Goal: Find specific page/section: Find specific page/section

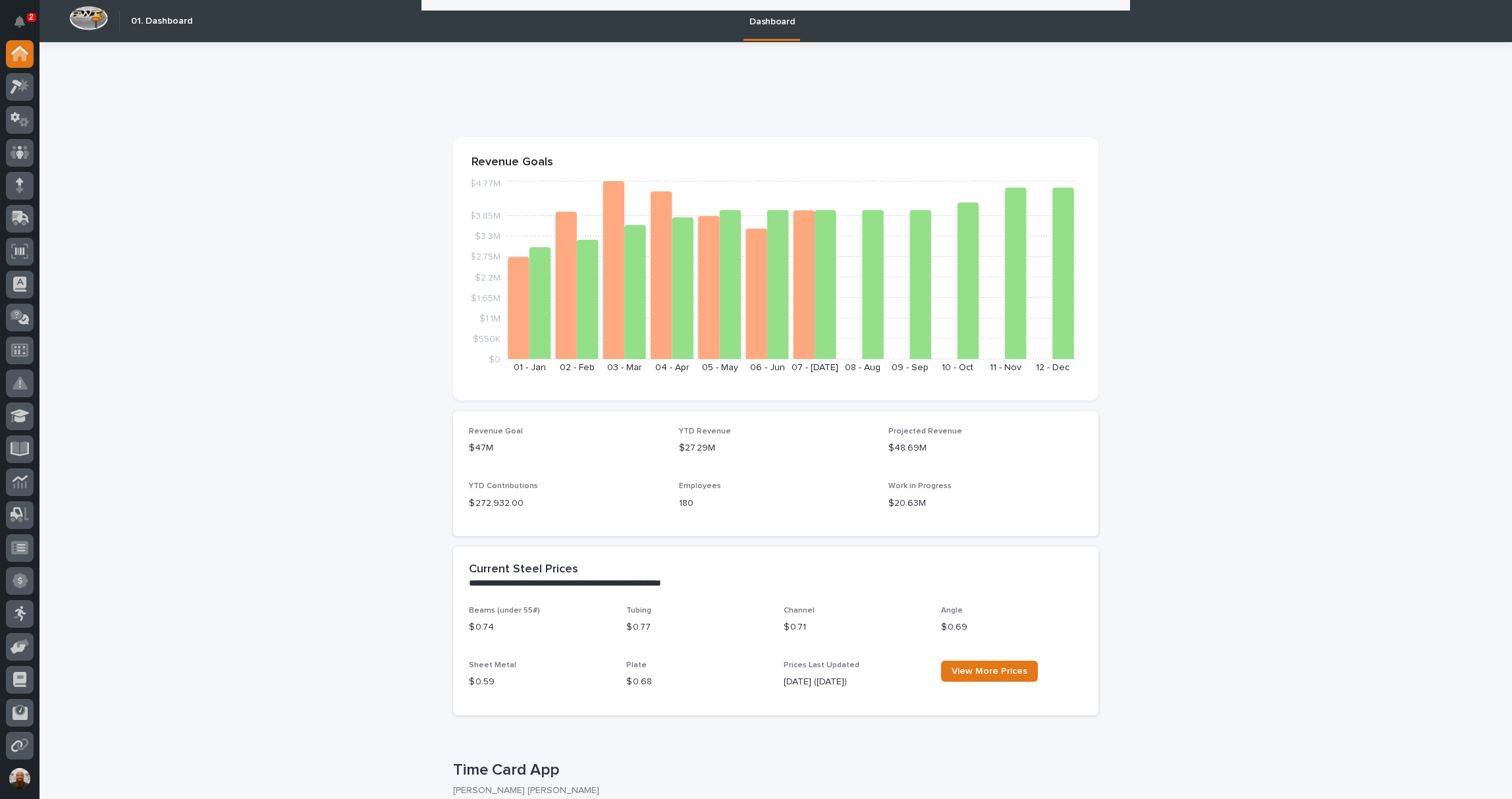
scroll to position [2307, 0]
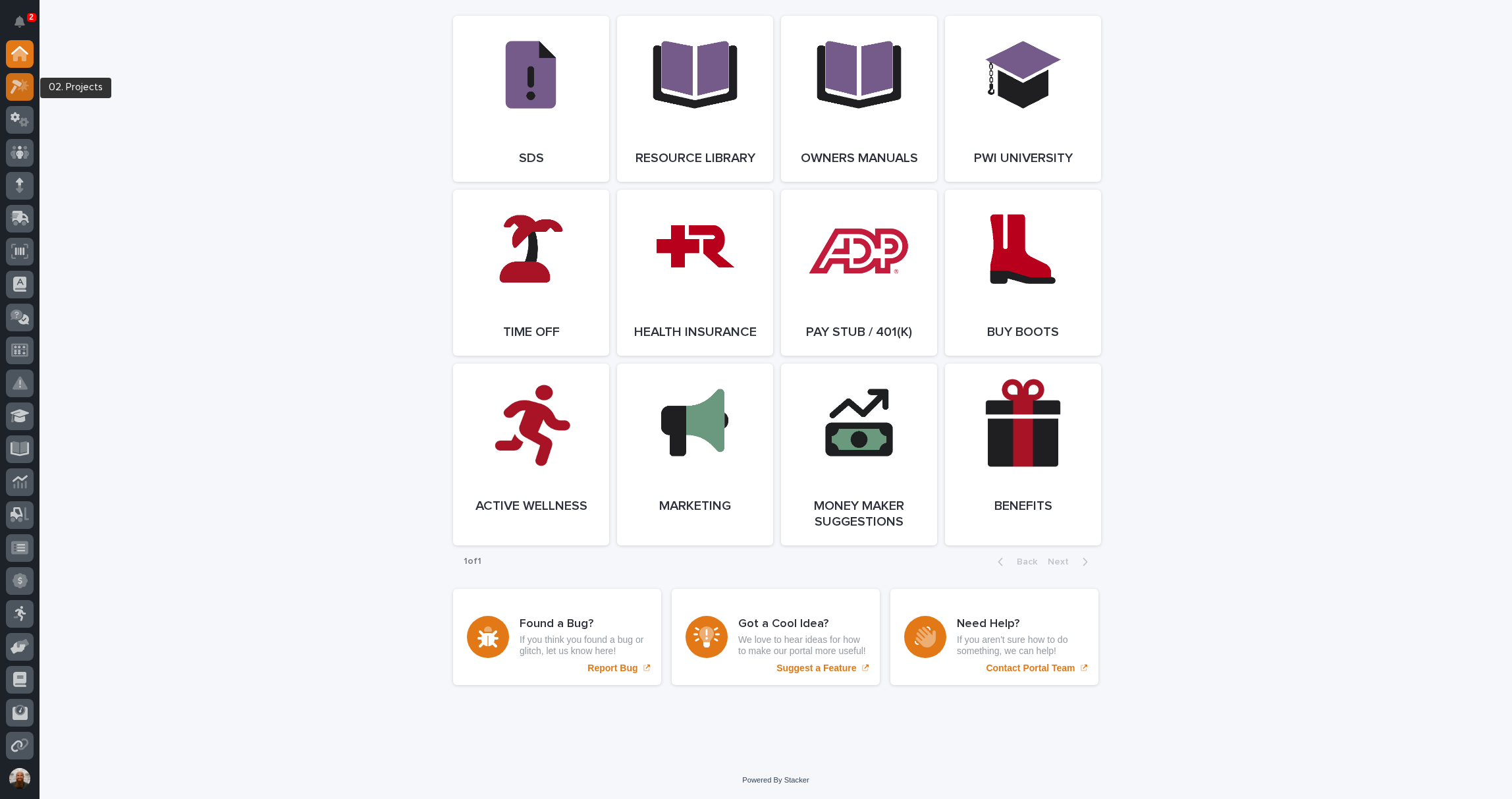
click at [19, 90] on icon at bounding box center [20, 86] width 19 height 15
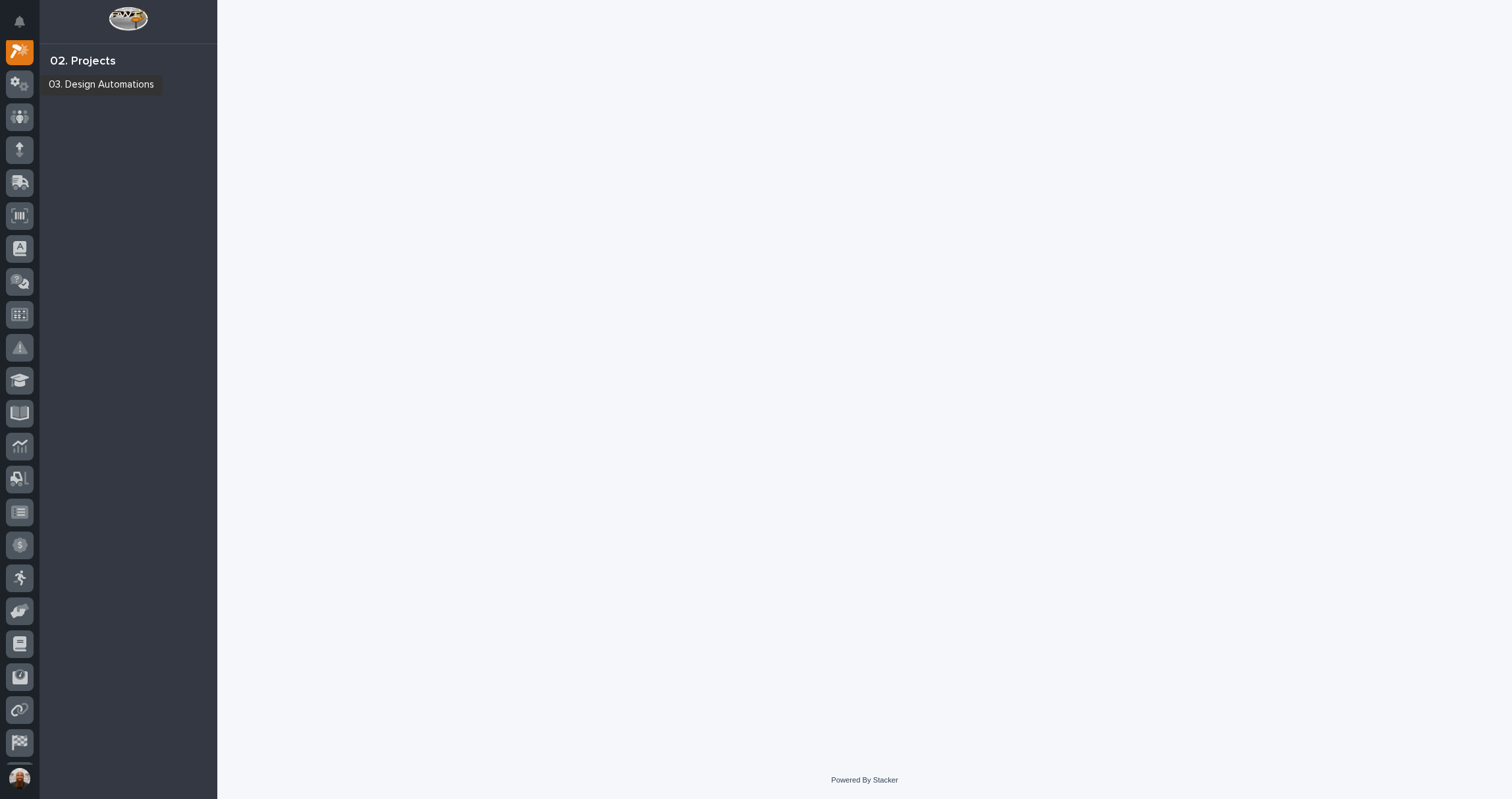
scroll to position [33, 0]
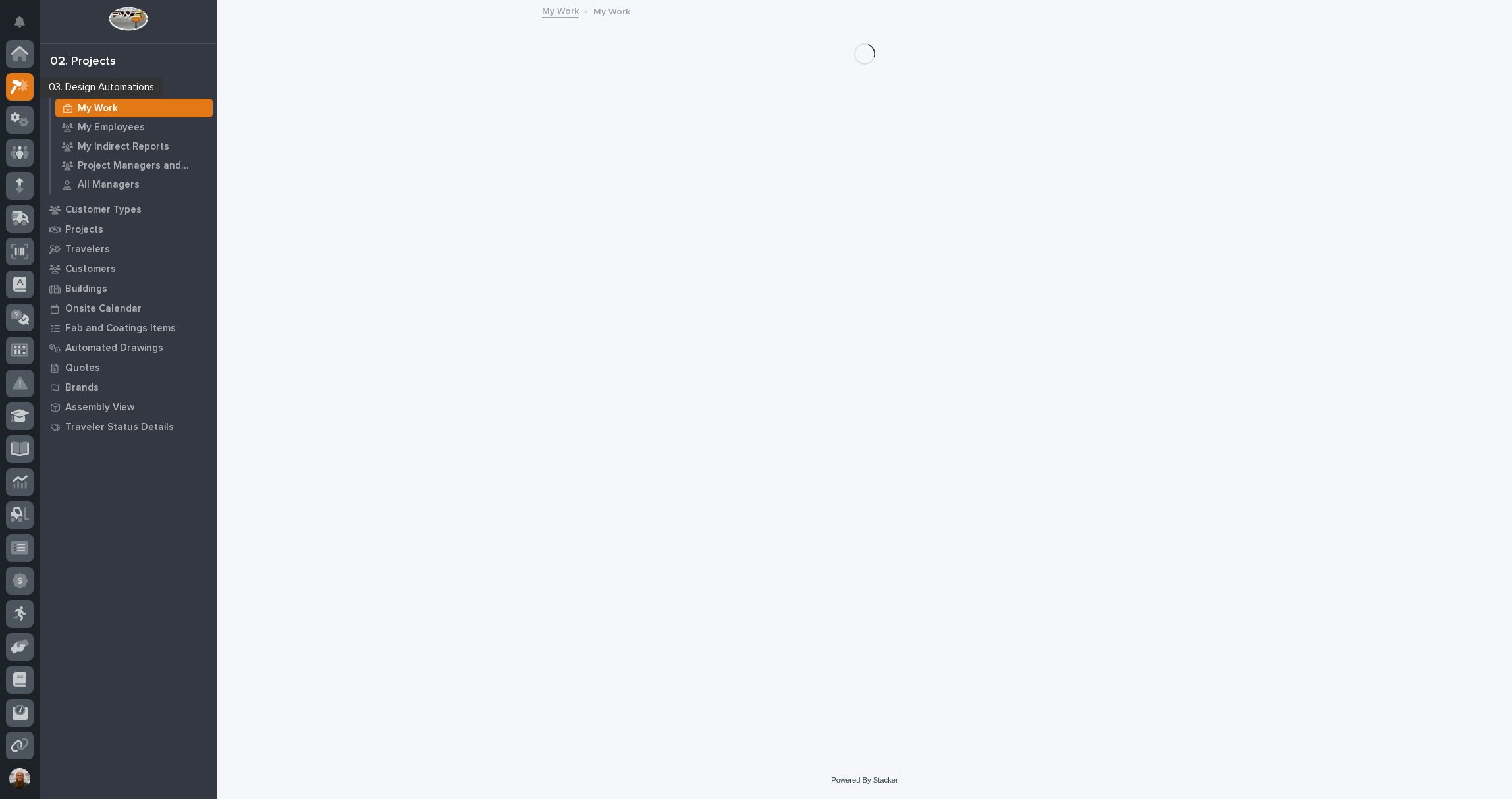
scroll to position [33, 0]
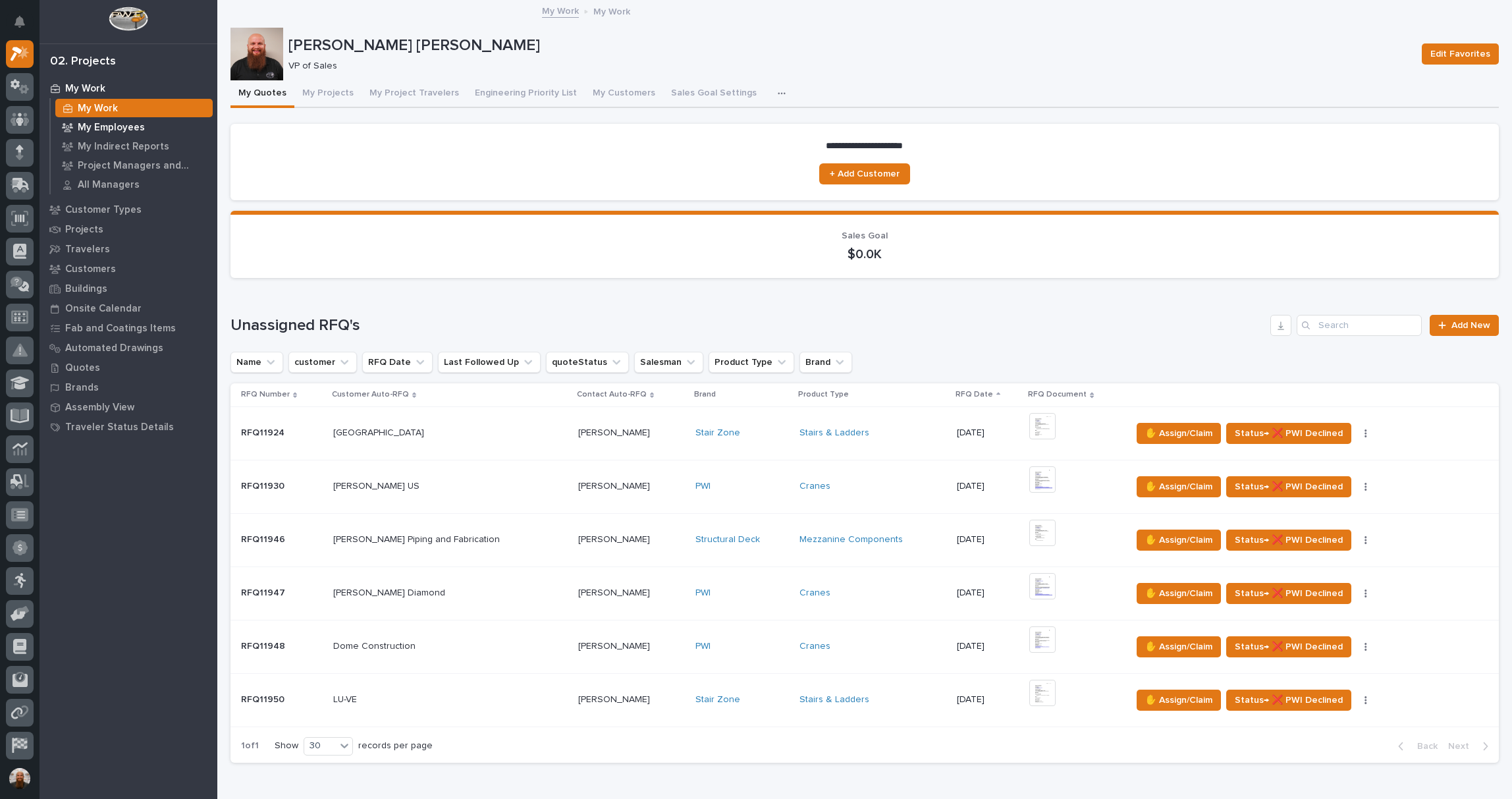
click at [109, 131] on p "My Employees" at bounding box center [111, 127] width 67 height 12
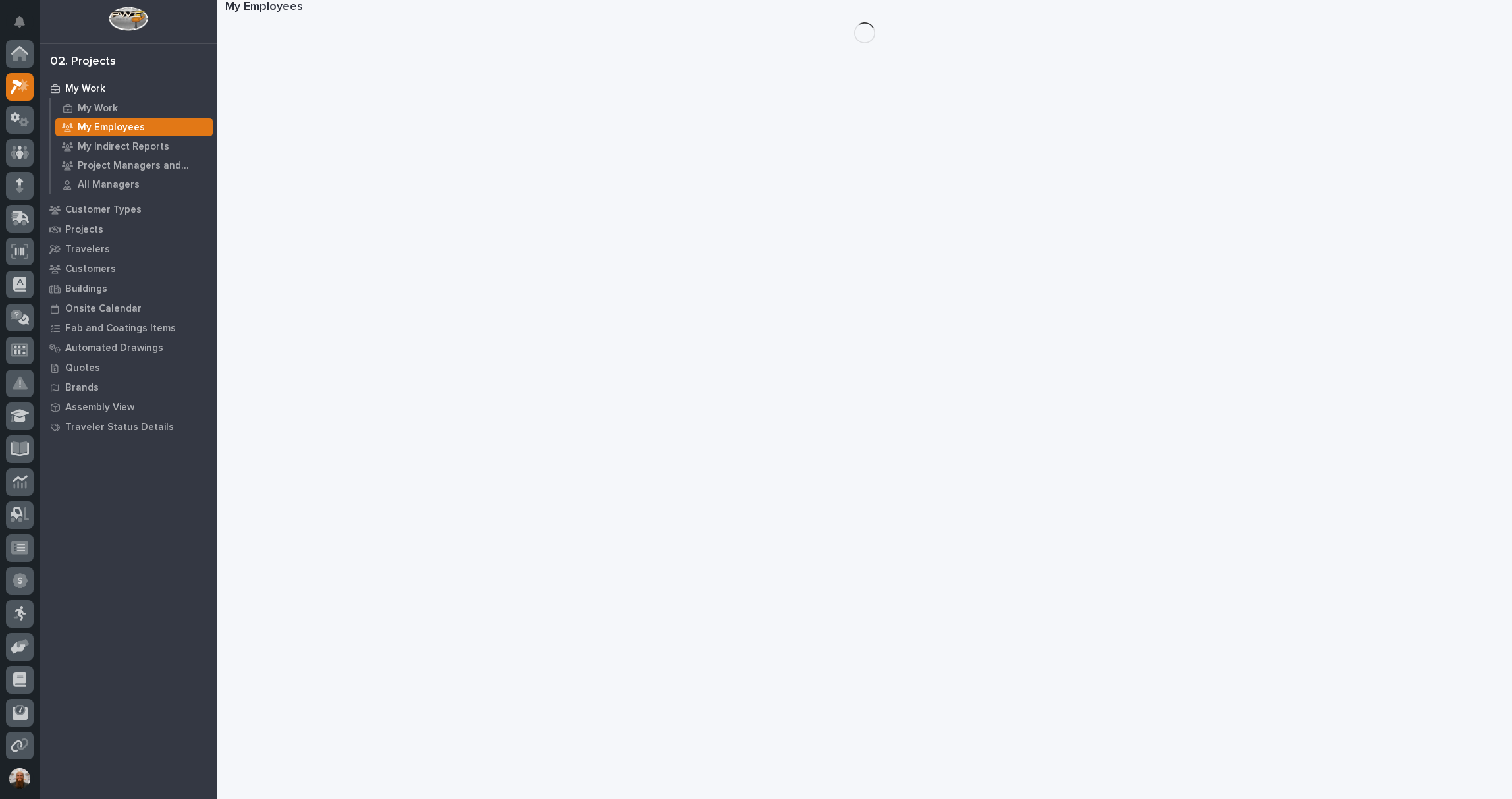
scroll to position [33, 0]
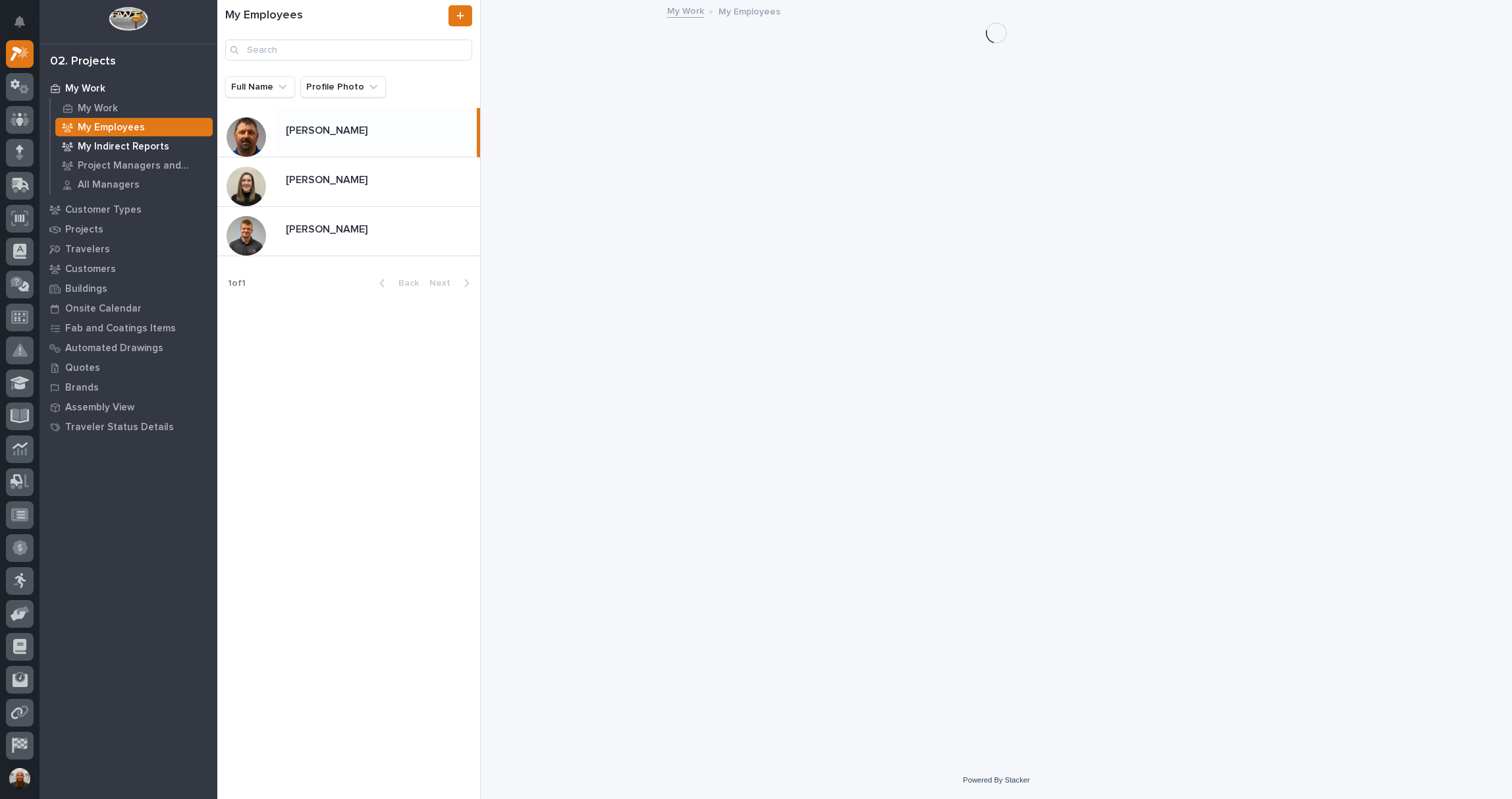
click at [108, 147] on p "My Indirect Reports" at bounding box center [124, 147] width 92 height 12
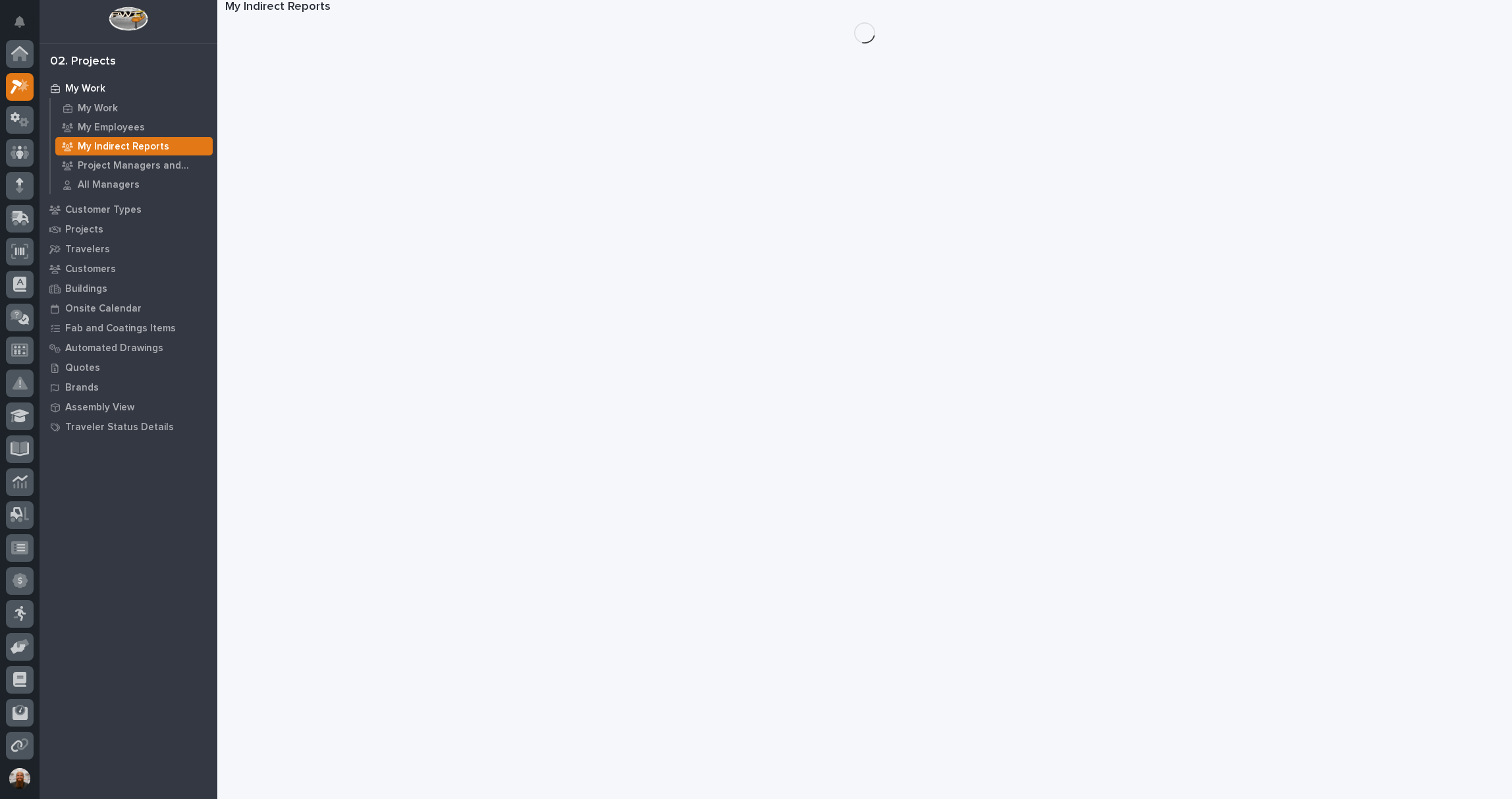
scroll to position [33, 0]
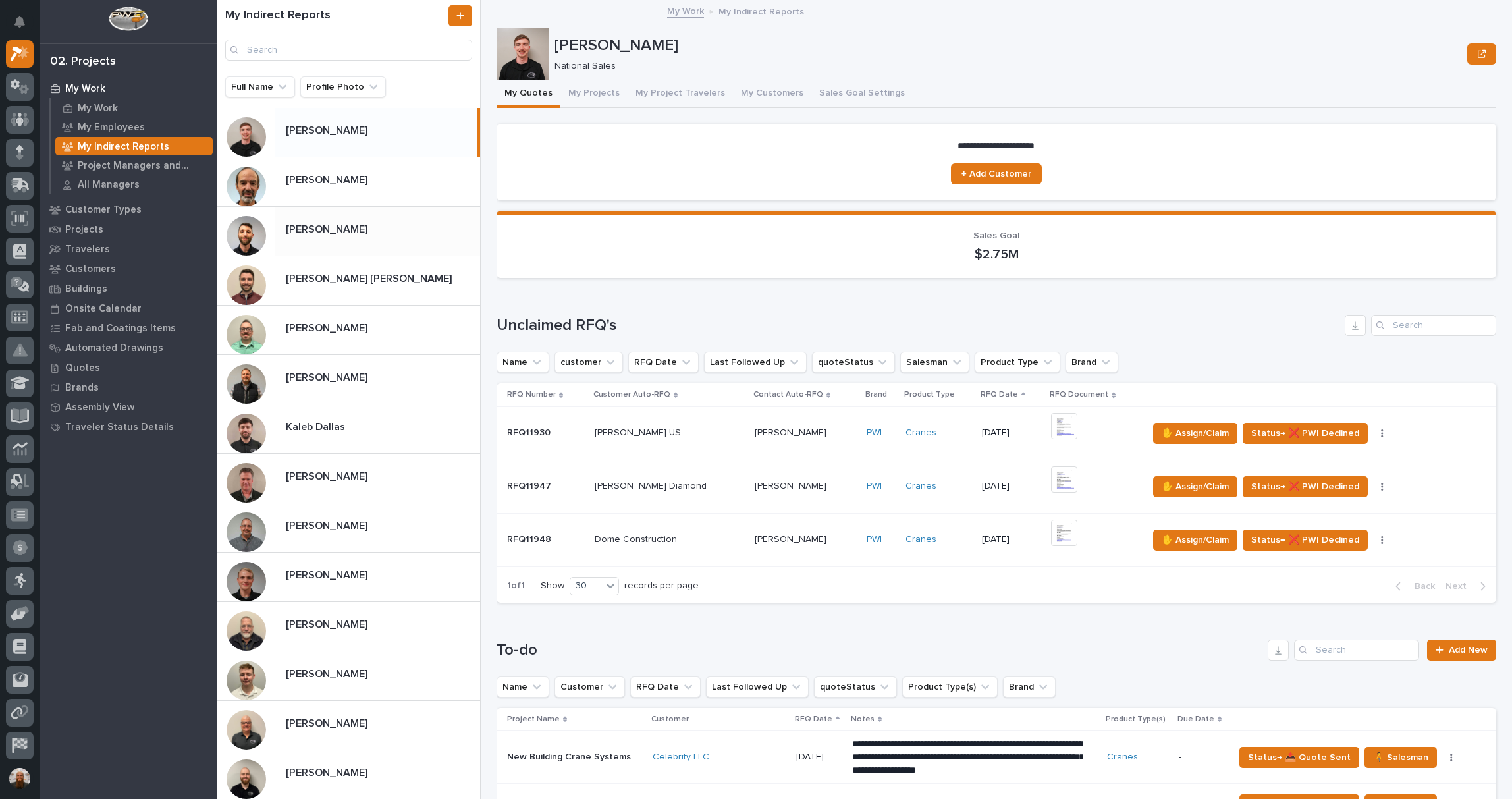
click at [374, 235] on p at bounding box center [380, 229] width 189 height 12
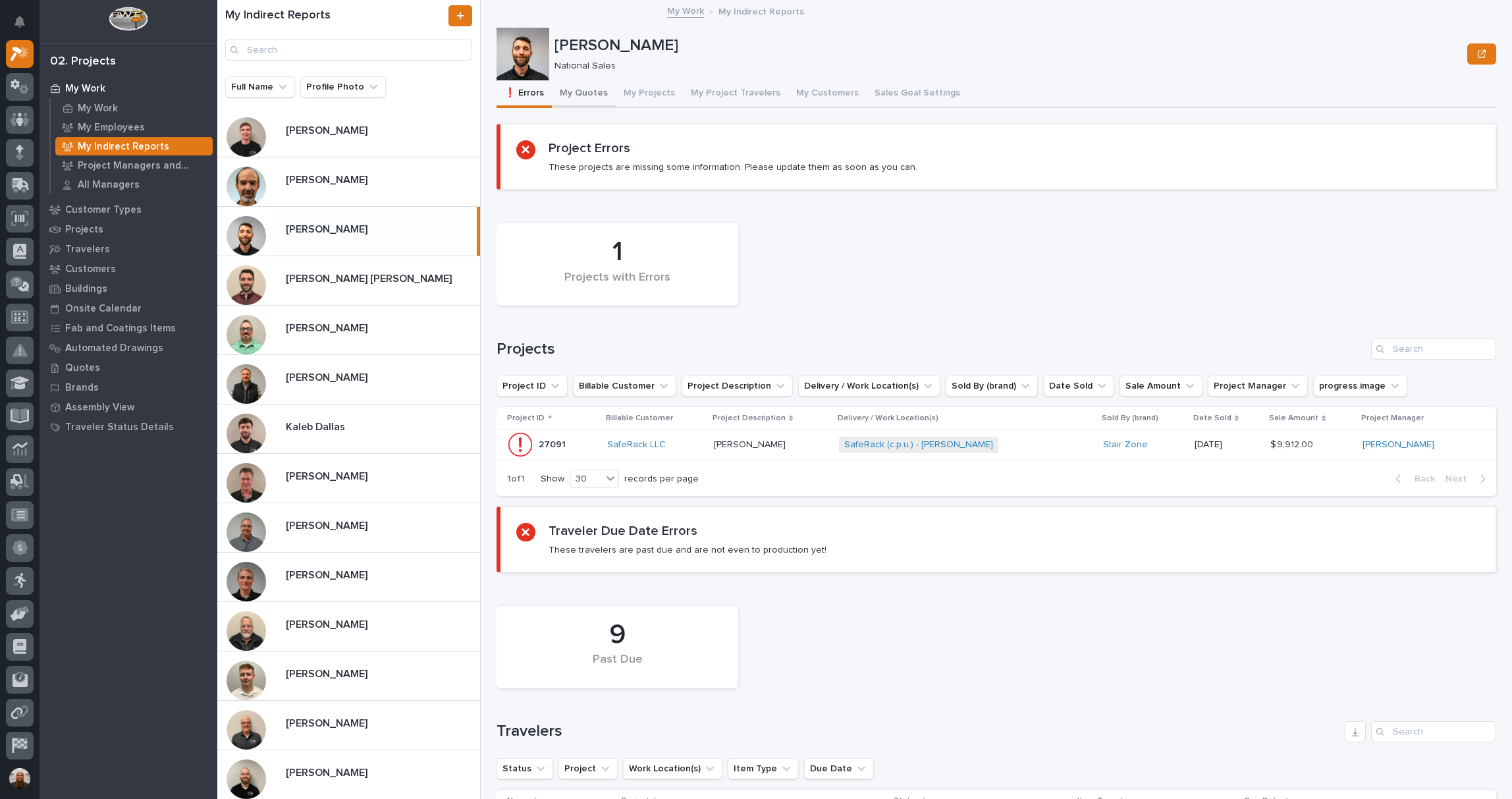
click at [572, 94] on button "My Quotes" at bounding box center [584, 94] width 64 height 28
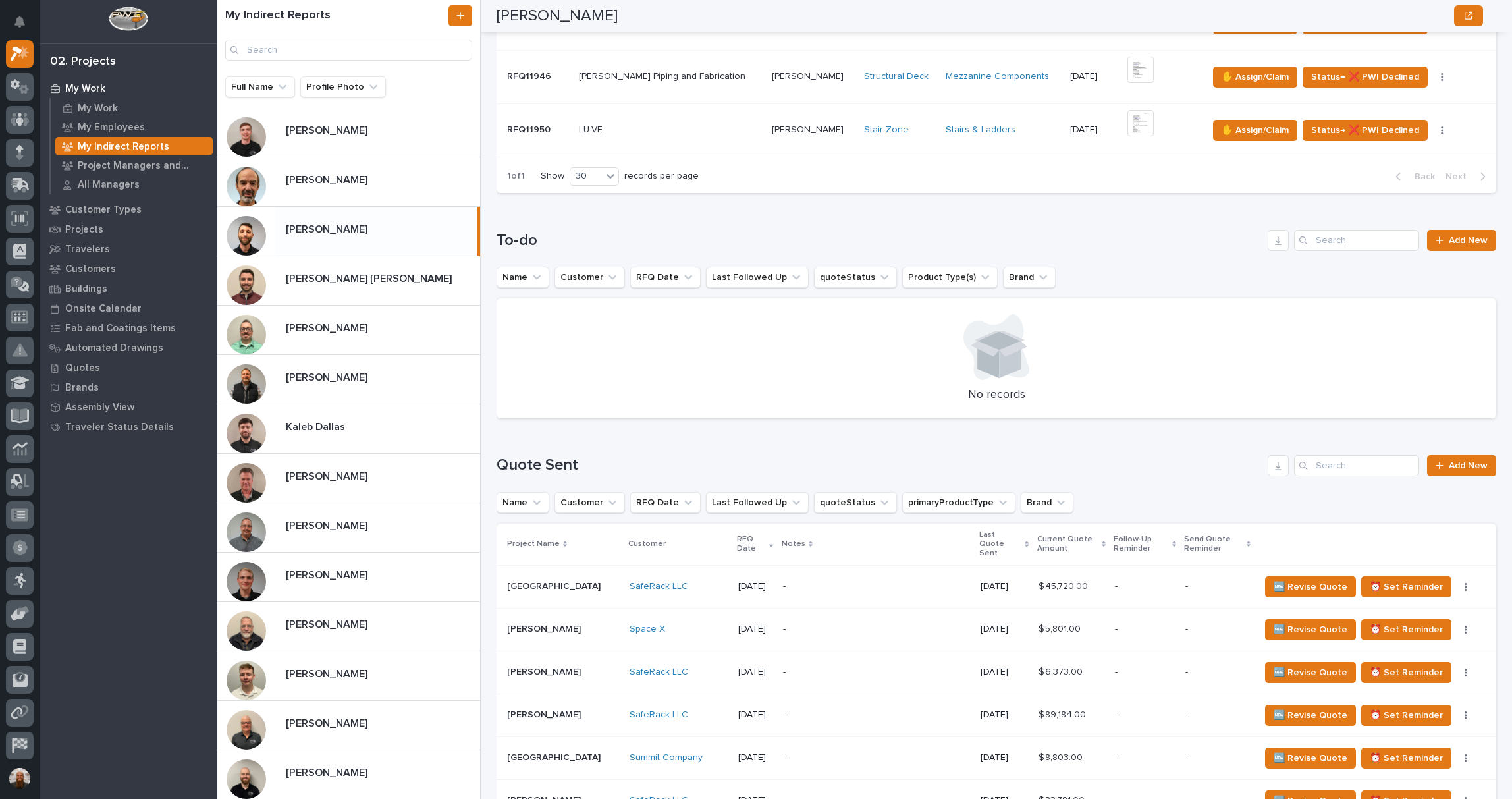
scroll to position [205, 0]
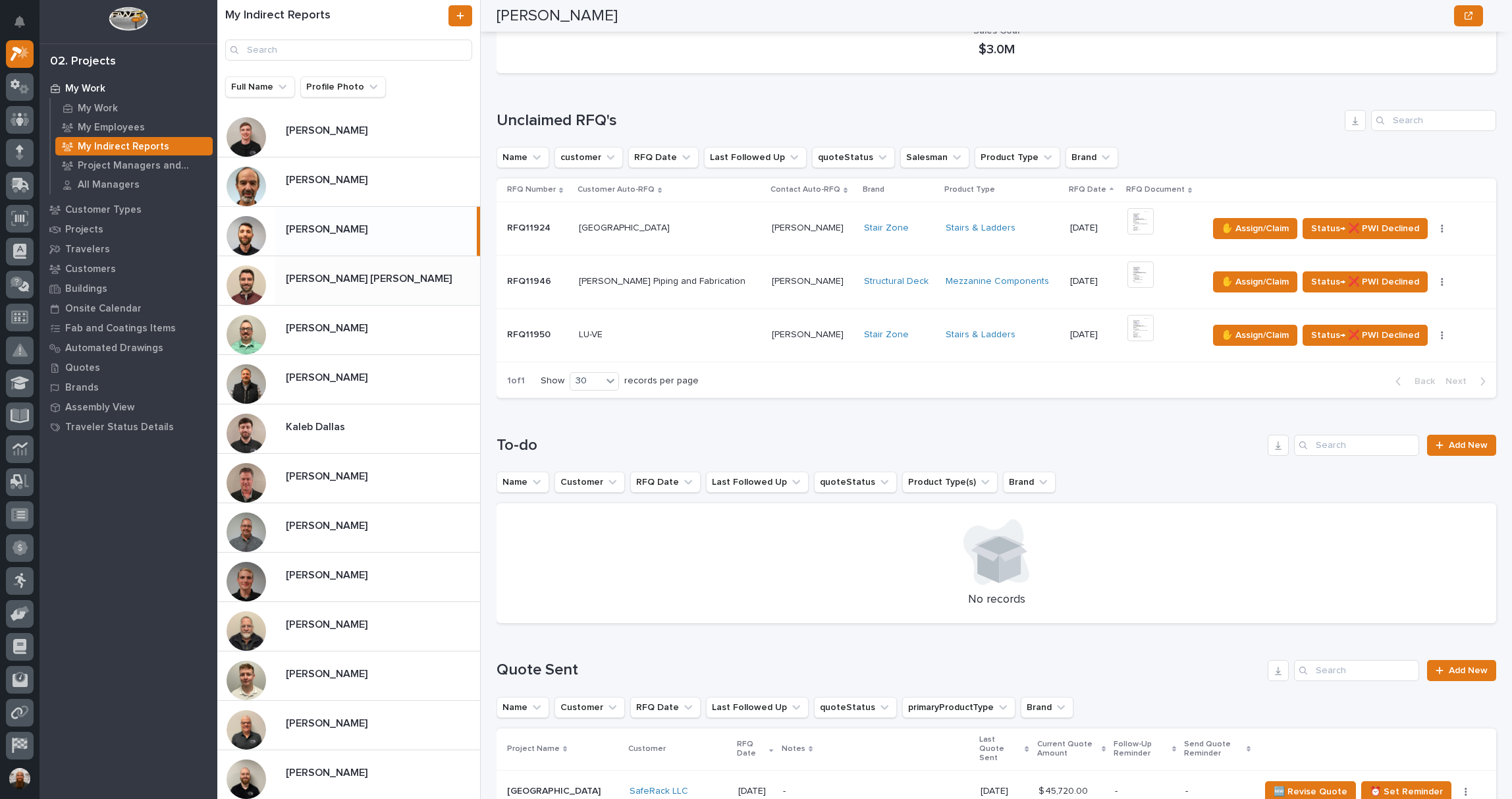
click at [347, 281] on p "[PERSON_NAME] [PERSON_NAME]" at bounding box center [370, 278] width 168 height 15
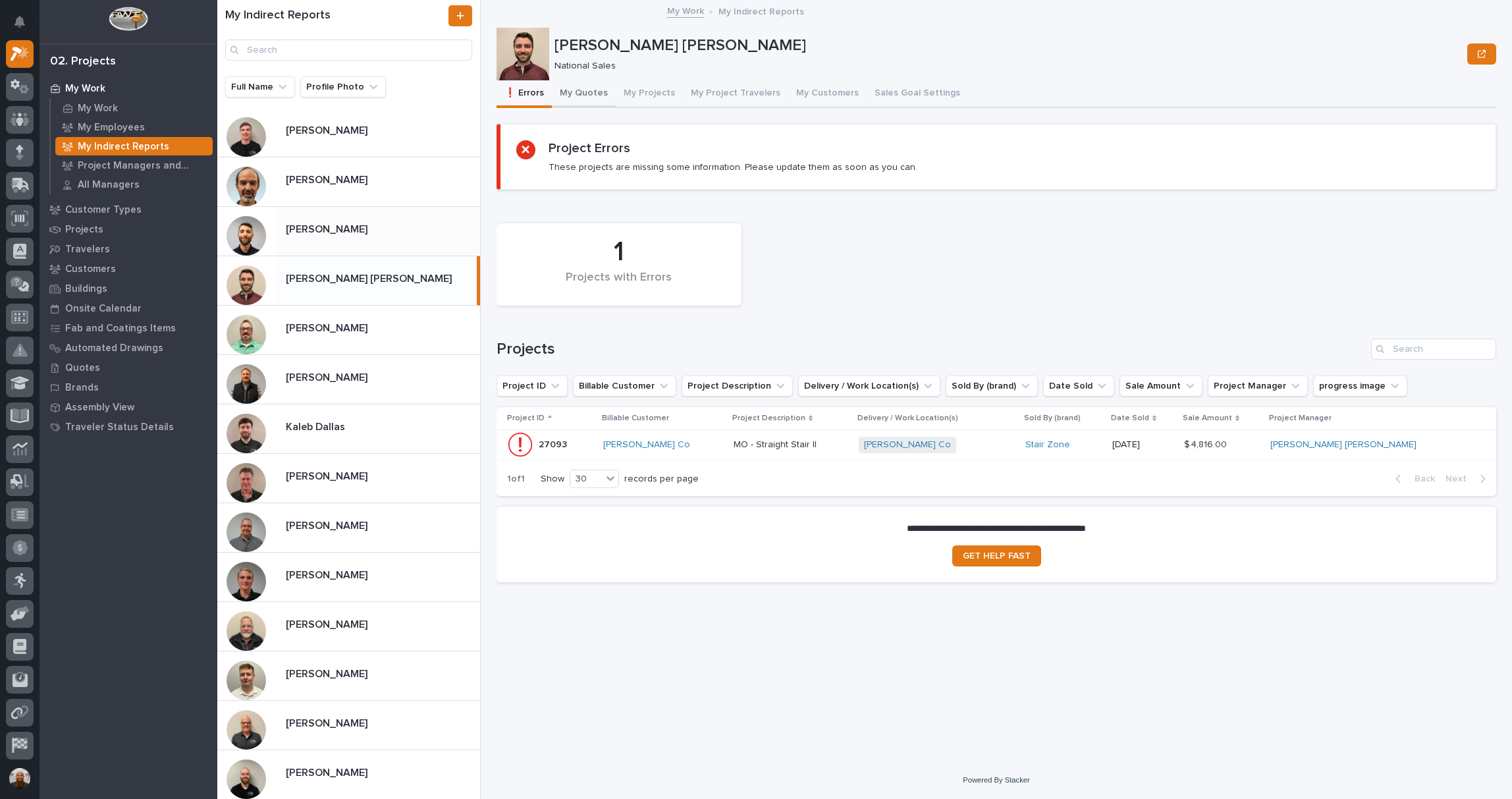
click at [597, 99] on button "My Quotes" at bounding box center [584, 94] width 64 height 28
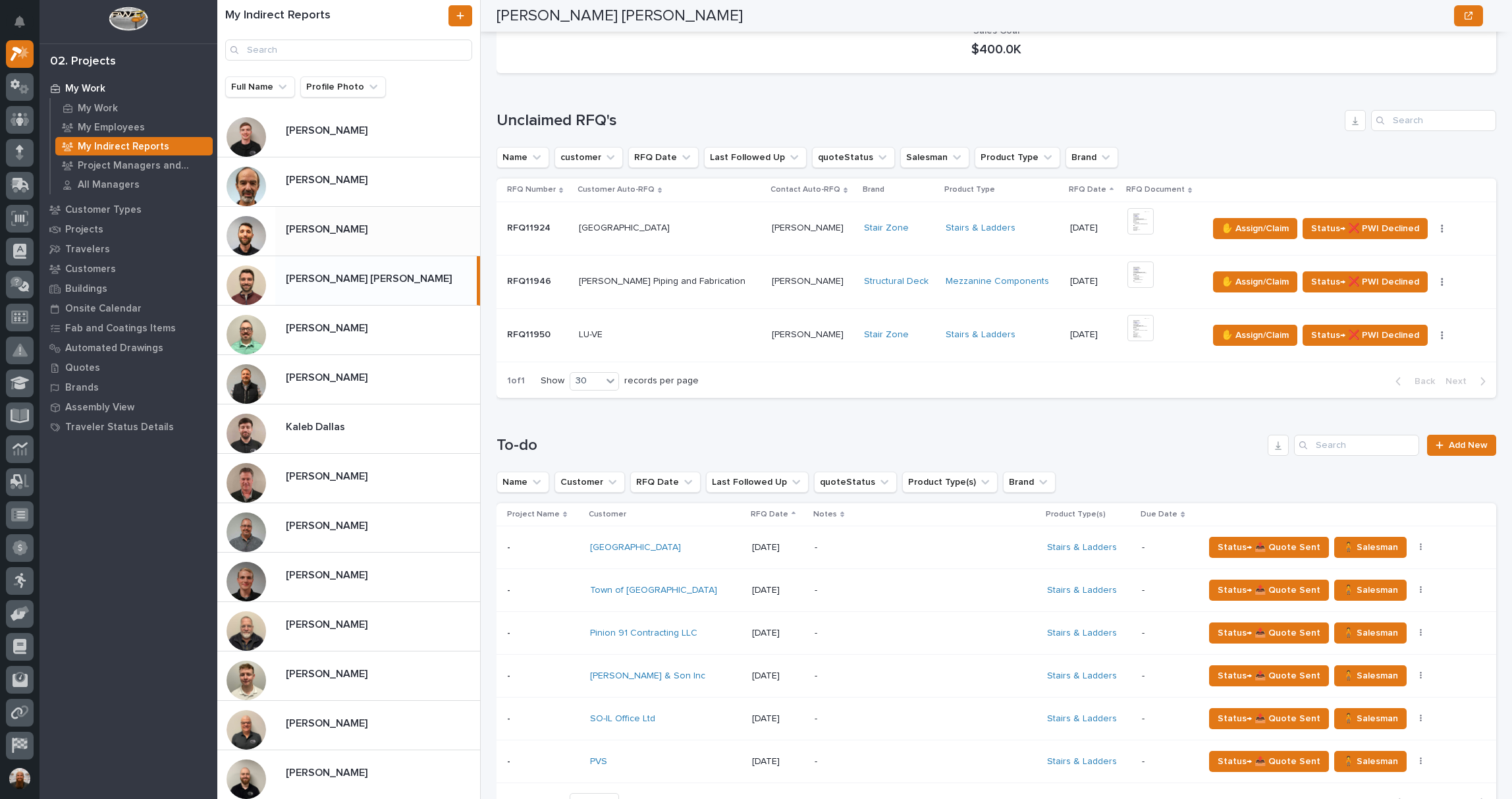
scroll to position [410, 0]
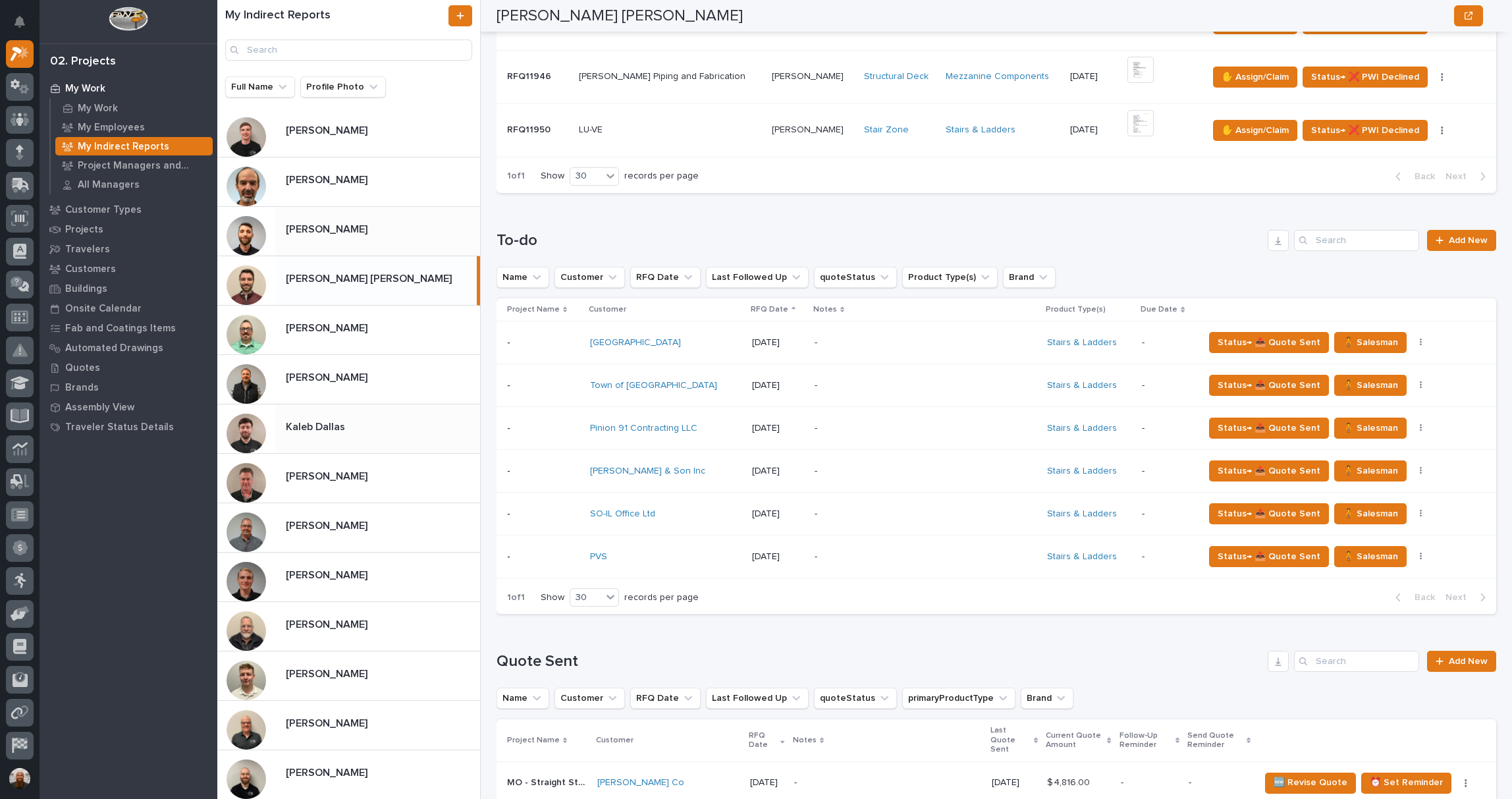
click at [360, 421] on p at bounding box center [380, 427] width 189 height 12
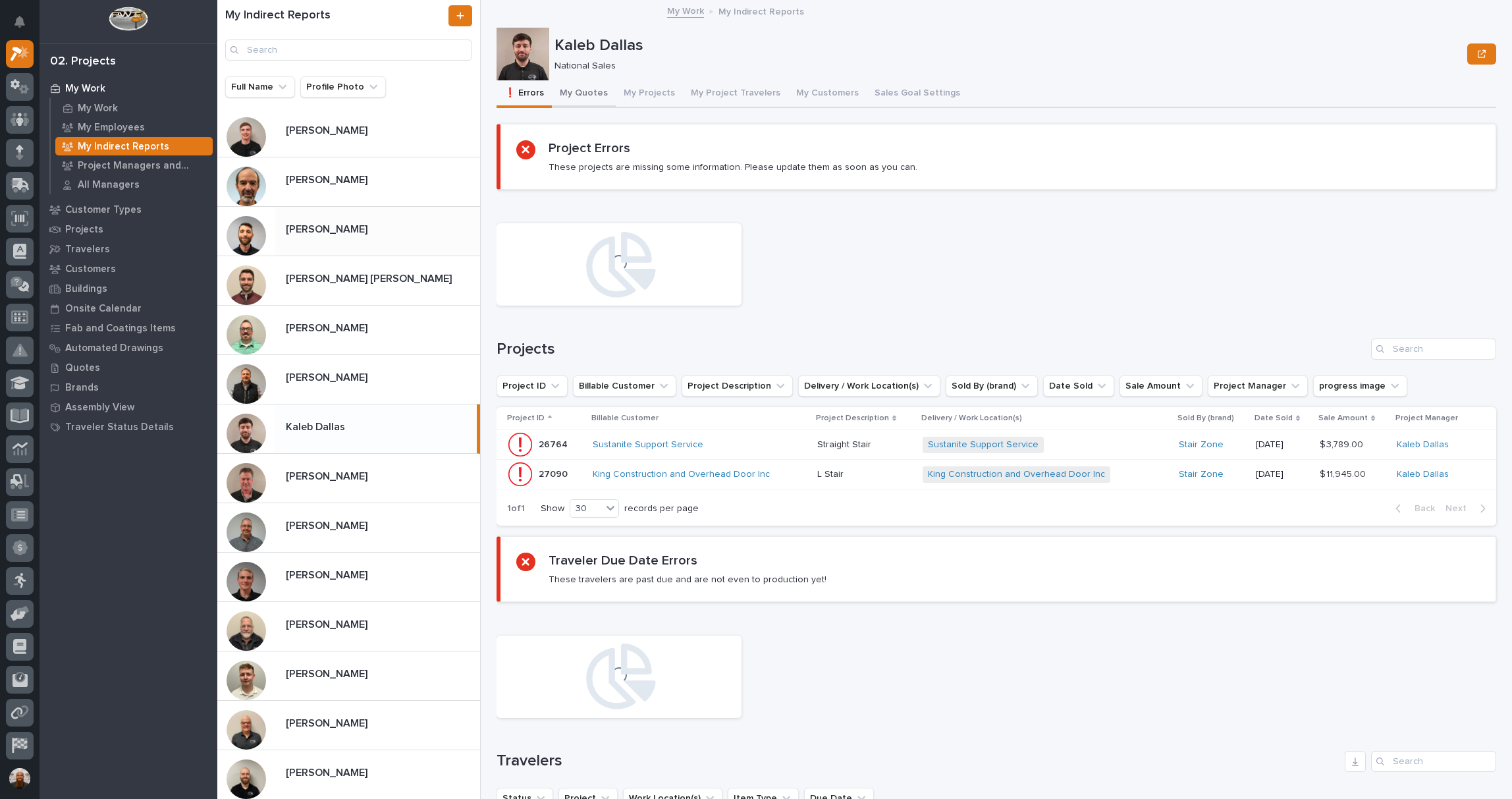
click at [599, 96] on button "My Quotes" at bounding box center [584, 94] width 64 height 28
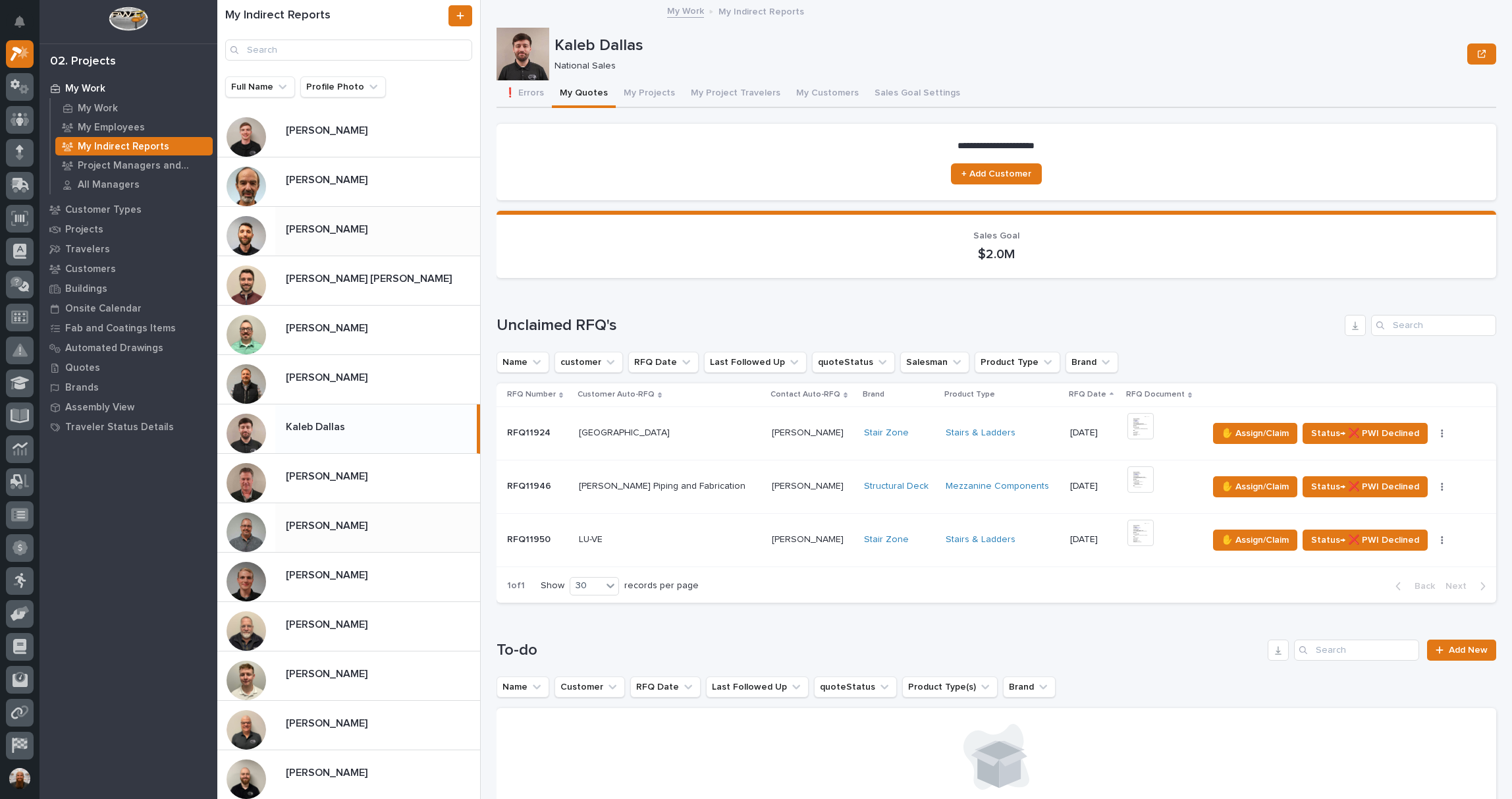
scroll to position [139, 0]
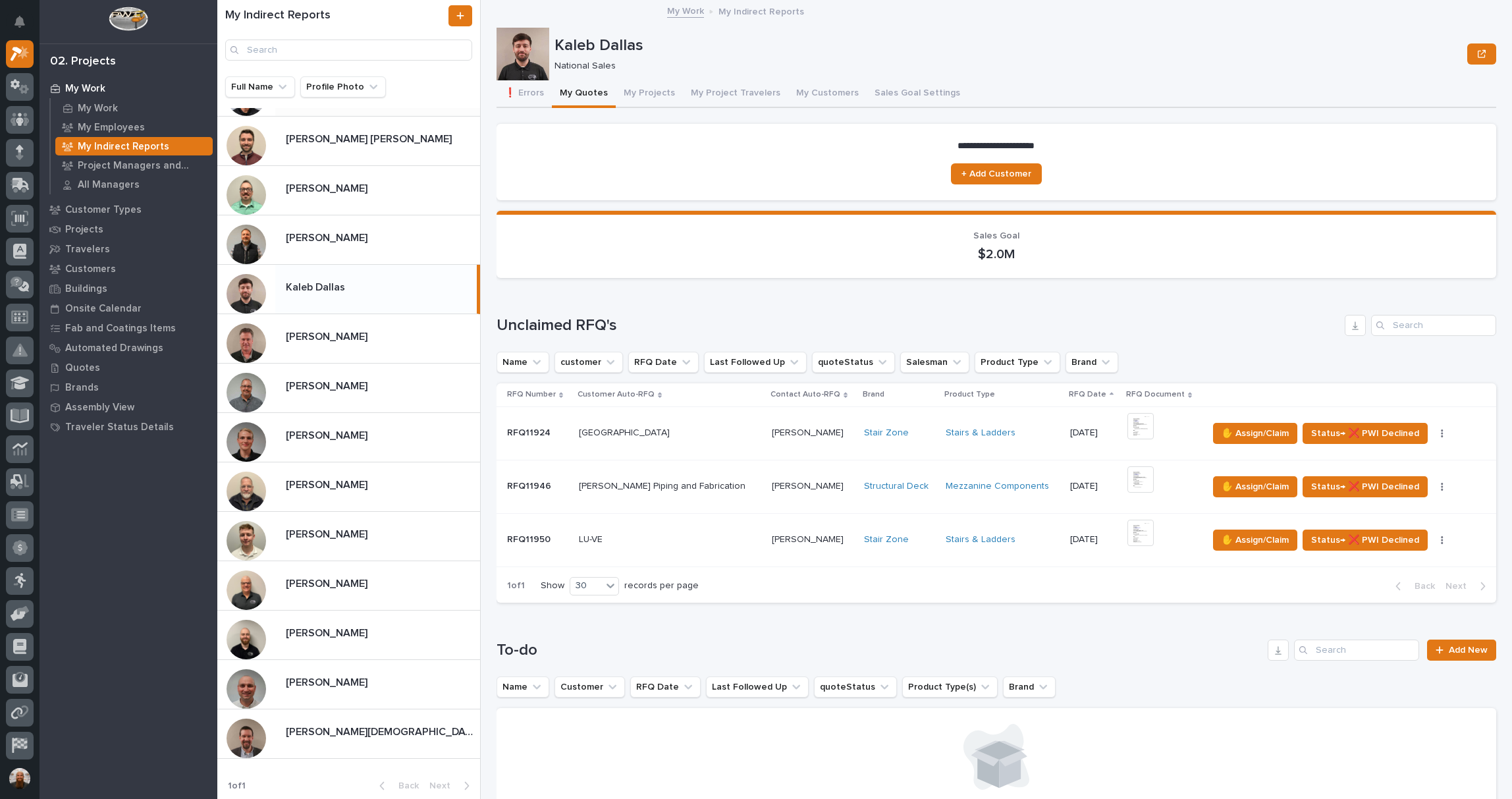
click at [663, 298] on div "Loading... Saving… Unclaimed RFQ's Name customer RFQ Date Last Followed Up quot…" at bounding box center [996, 450] width 999 height 325
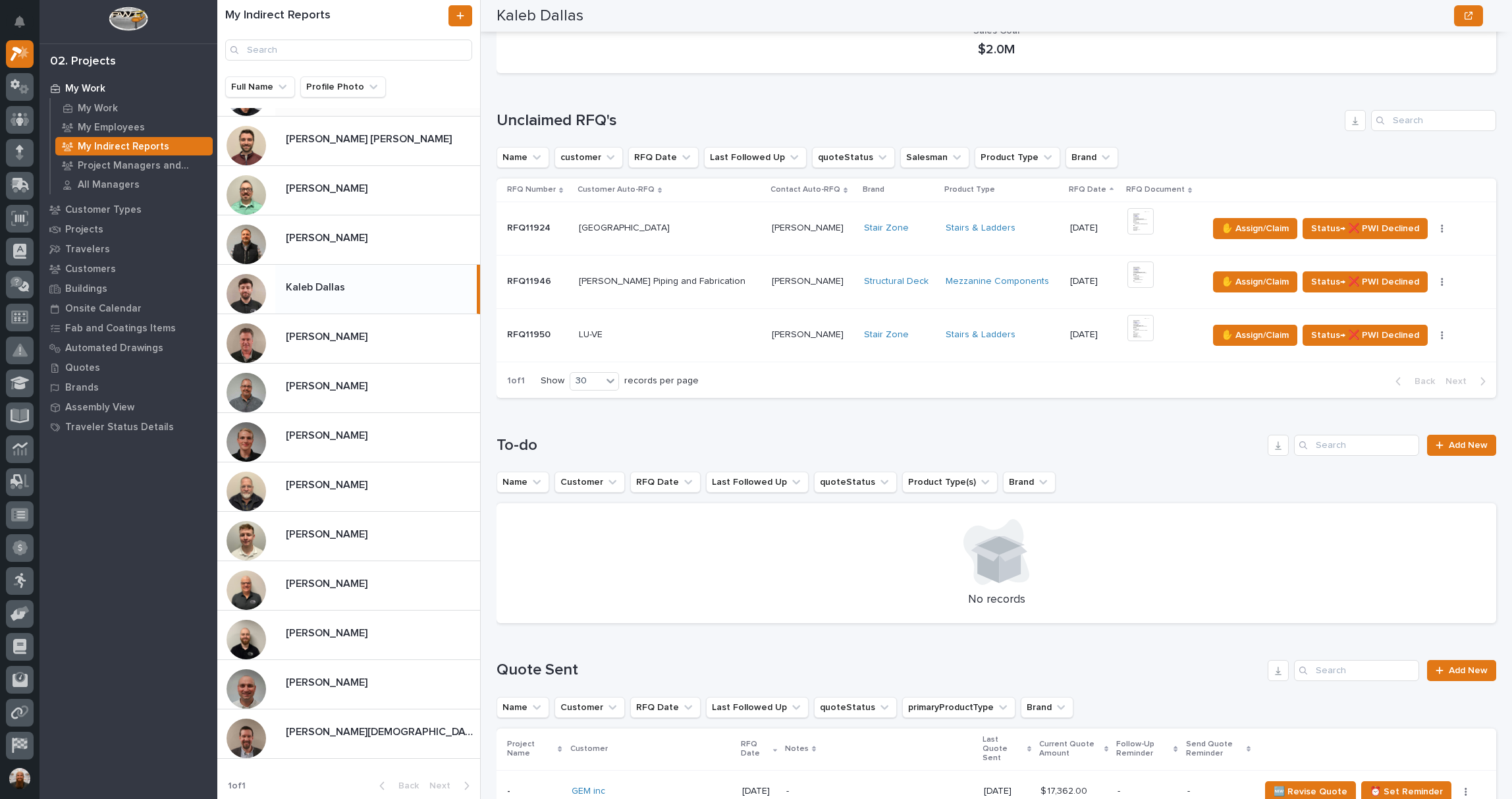
scroll to position [0, 0]
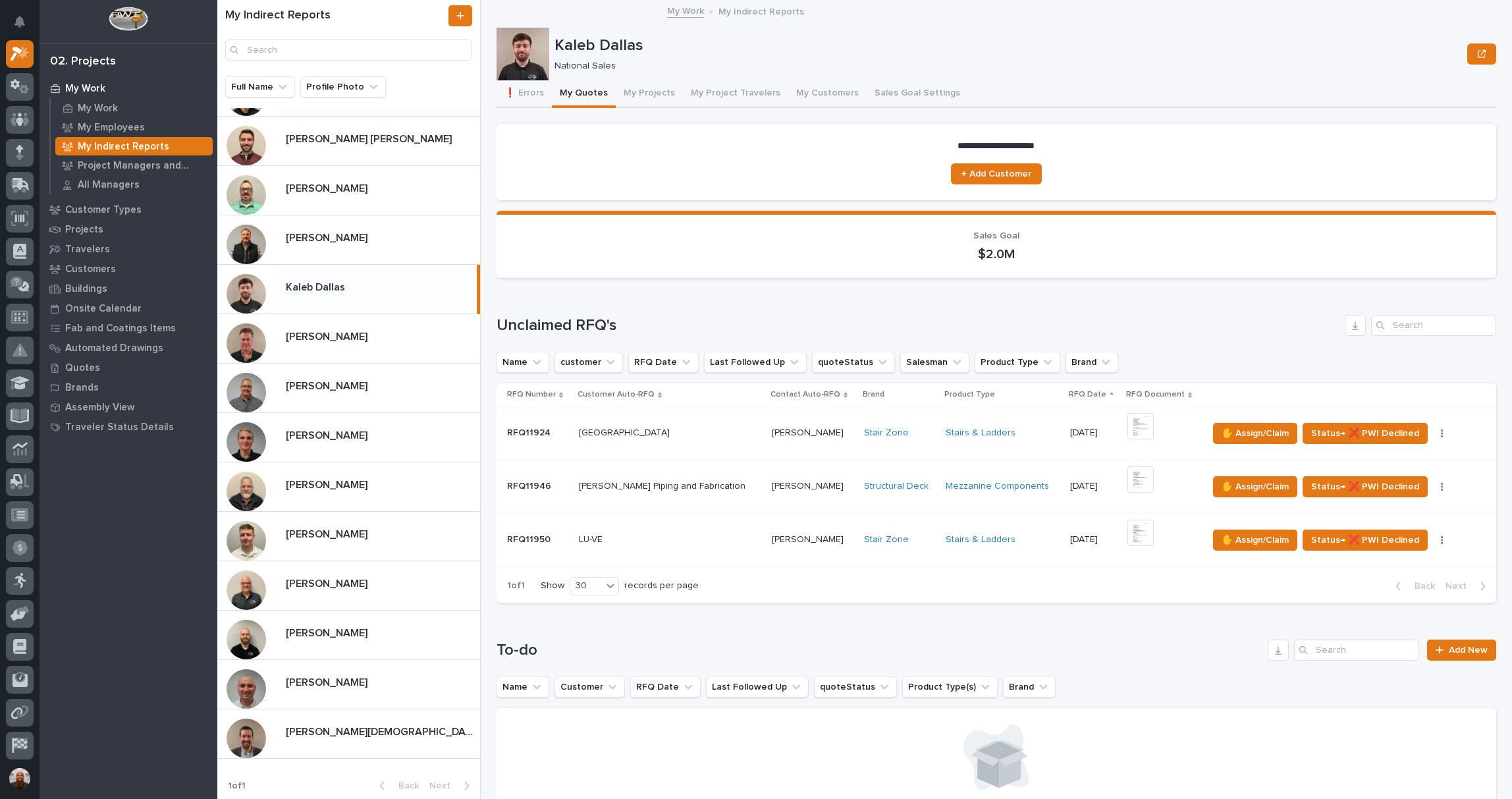
click at [93, 84] on p "My Work" at bounding box center [85, 89] width 40 height 12
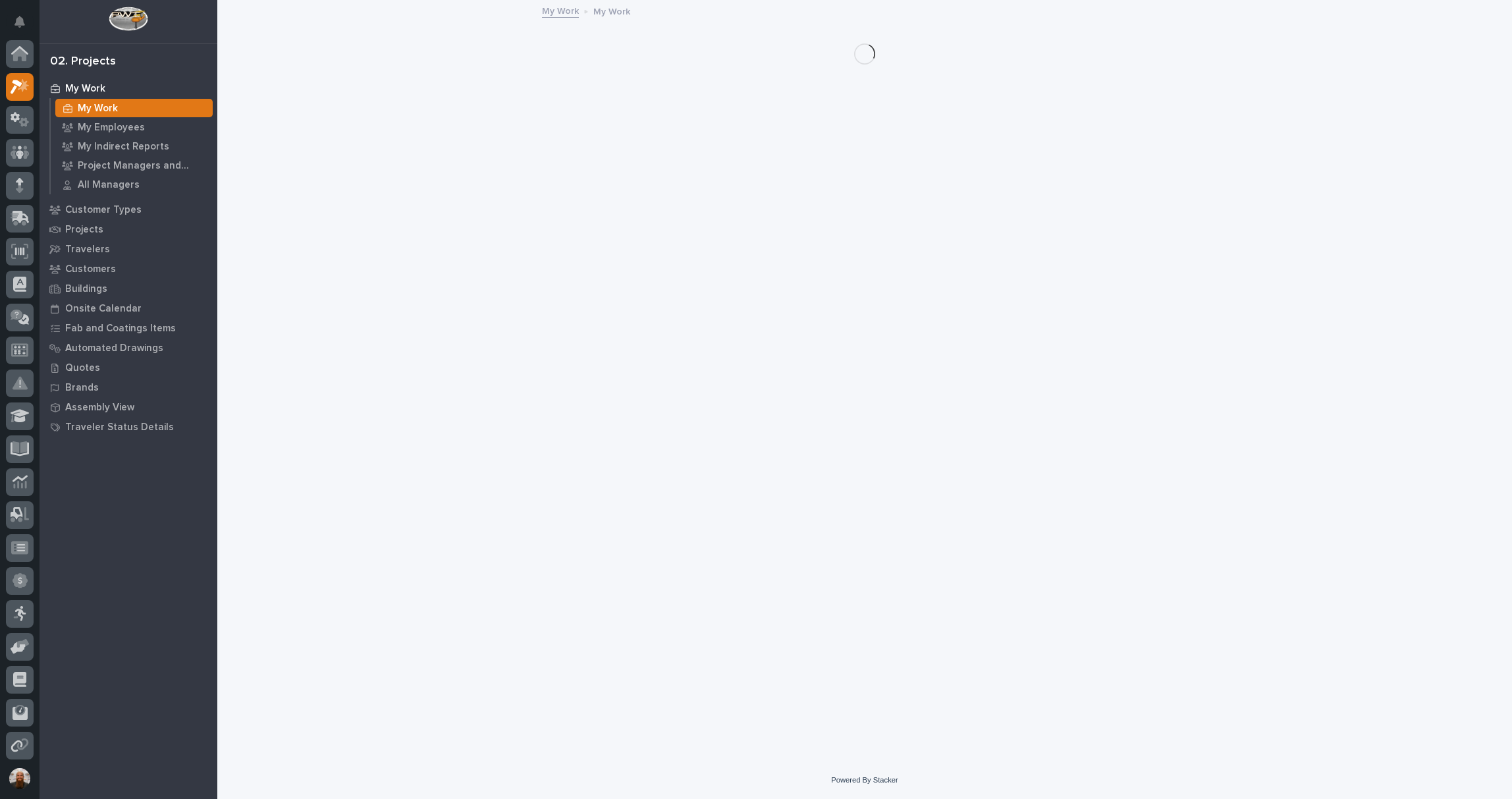
scroll to position [33, 0]
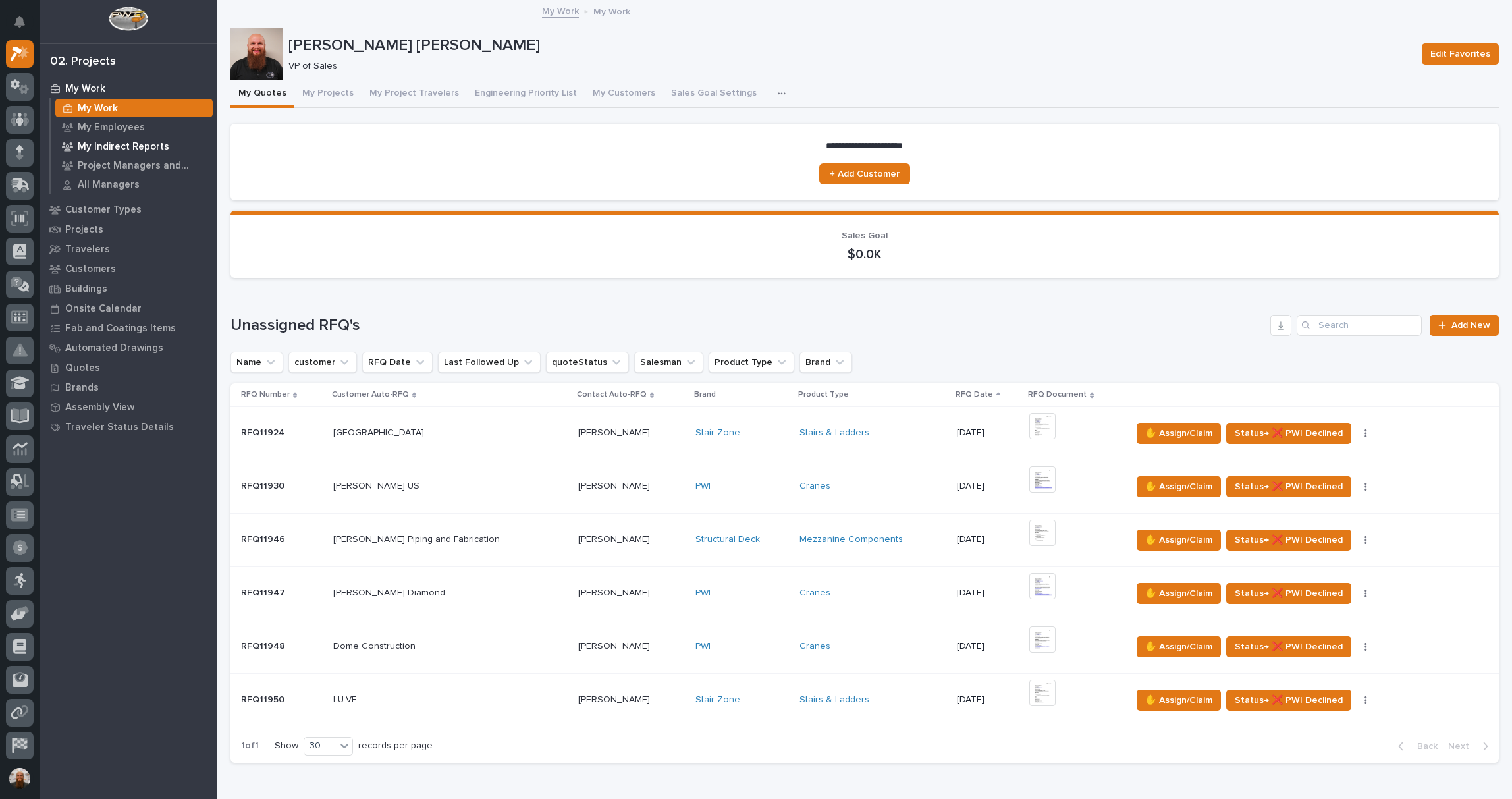
click at [119, 154] on div "My Indirect Reports" at bounding box center [134, 146] width 157 height 19
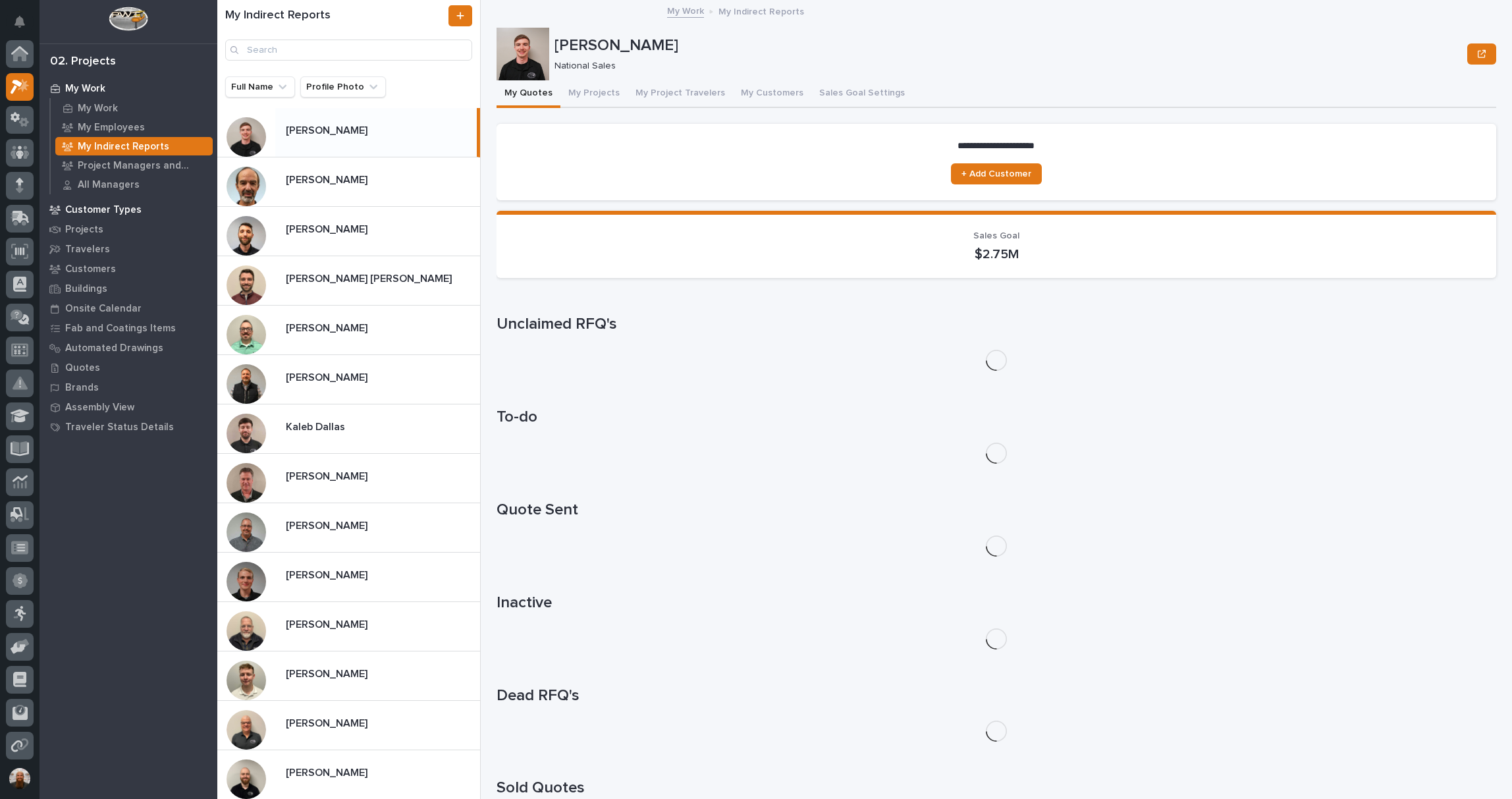
scroll to position [33, 0]
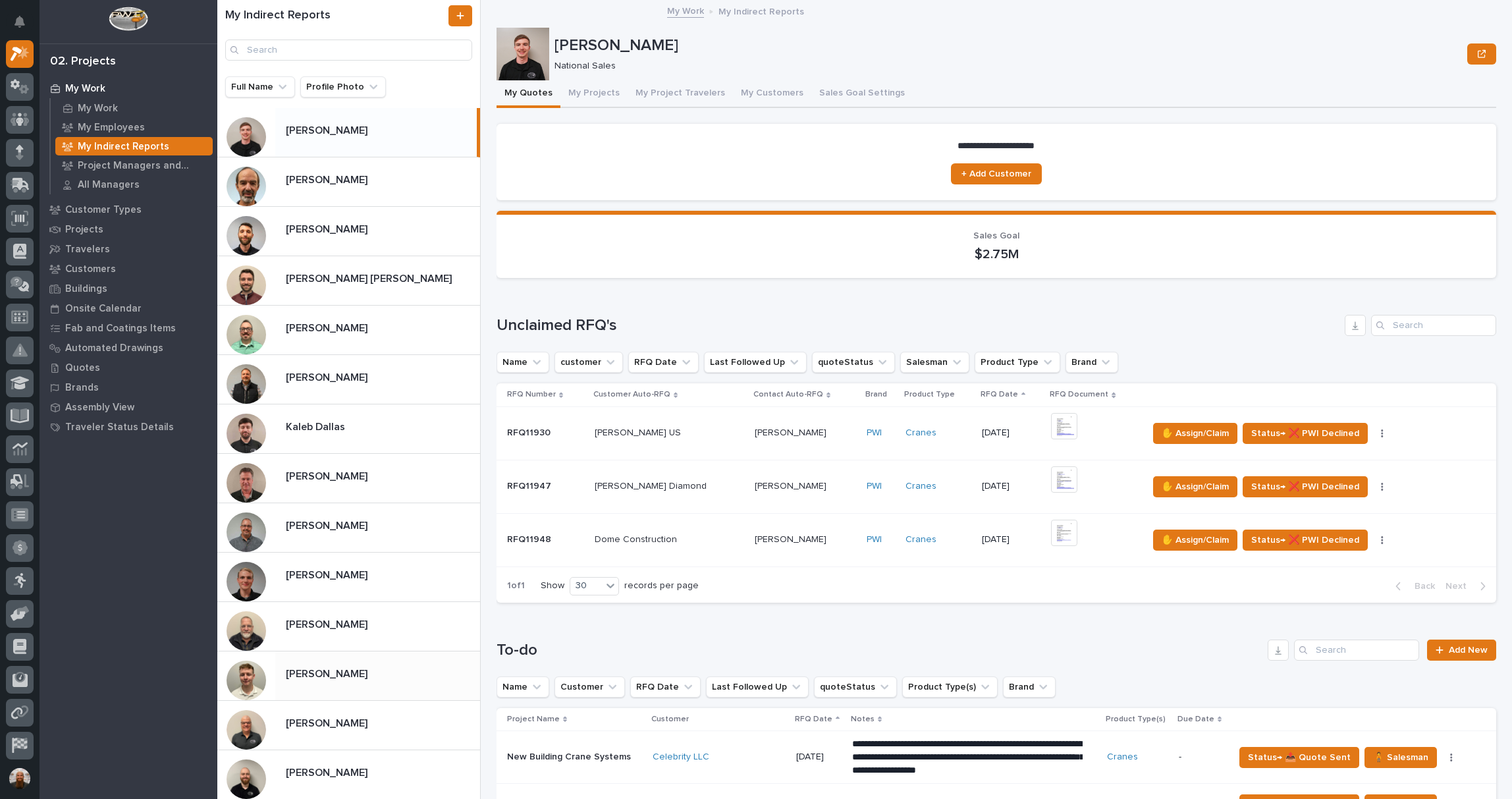
click at [395, 669] on p at bounding box center [380, 674] width 189 height 12
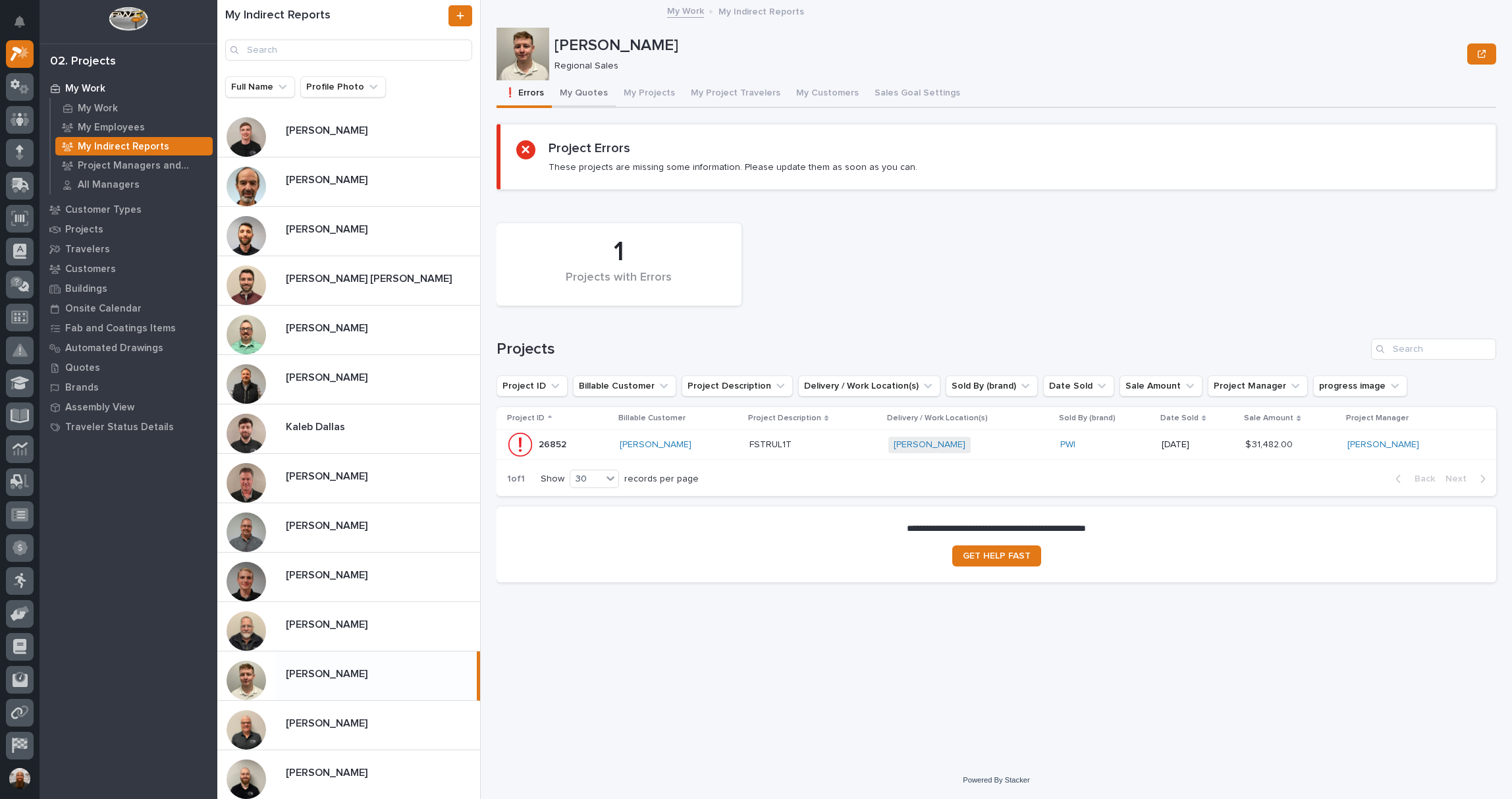
click at [569, 103] on button "My Quotes" at bounding box center [584, 94] width 64 height 28
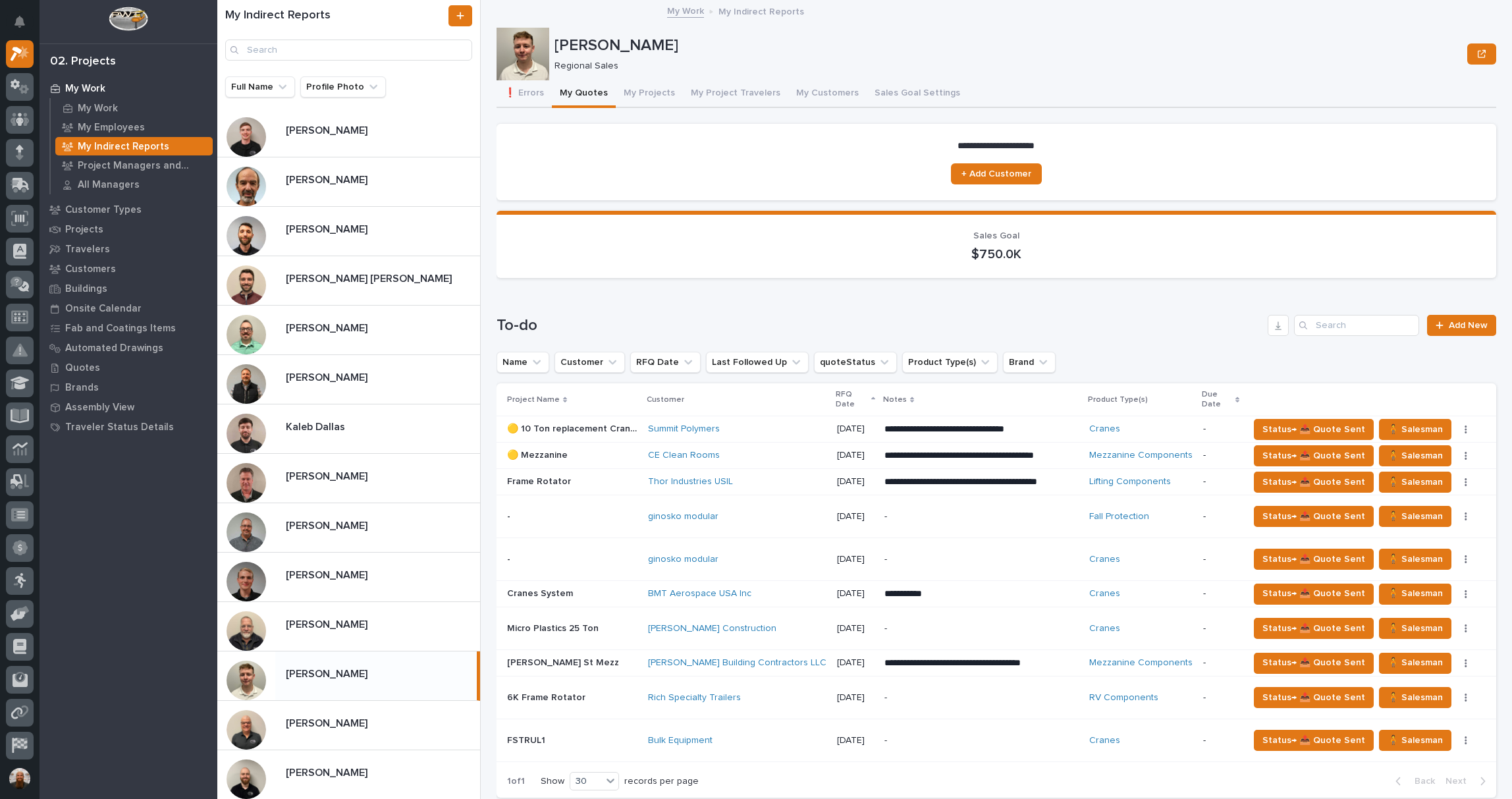
scroll to position [205, 0]
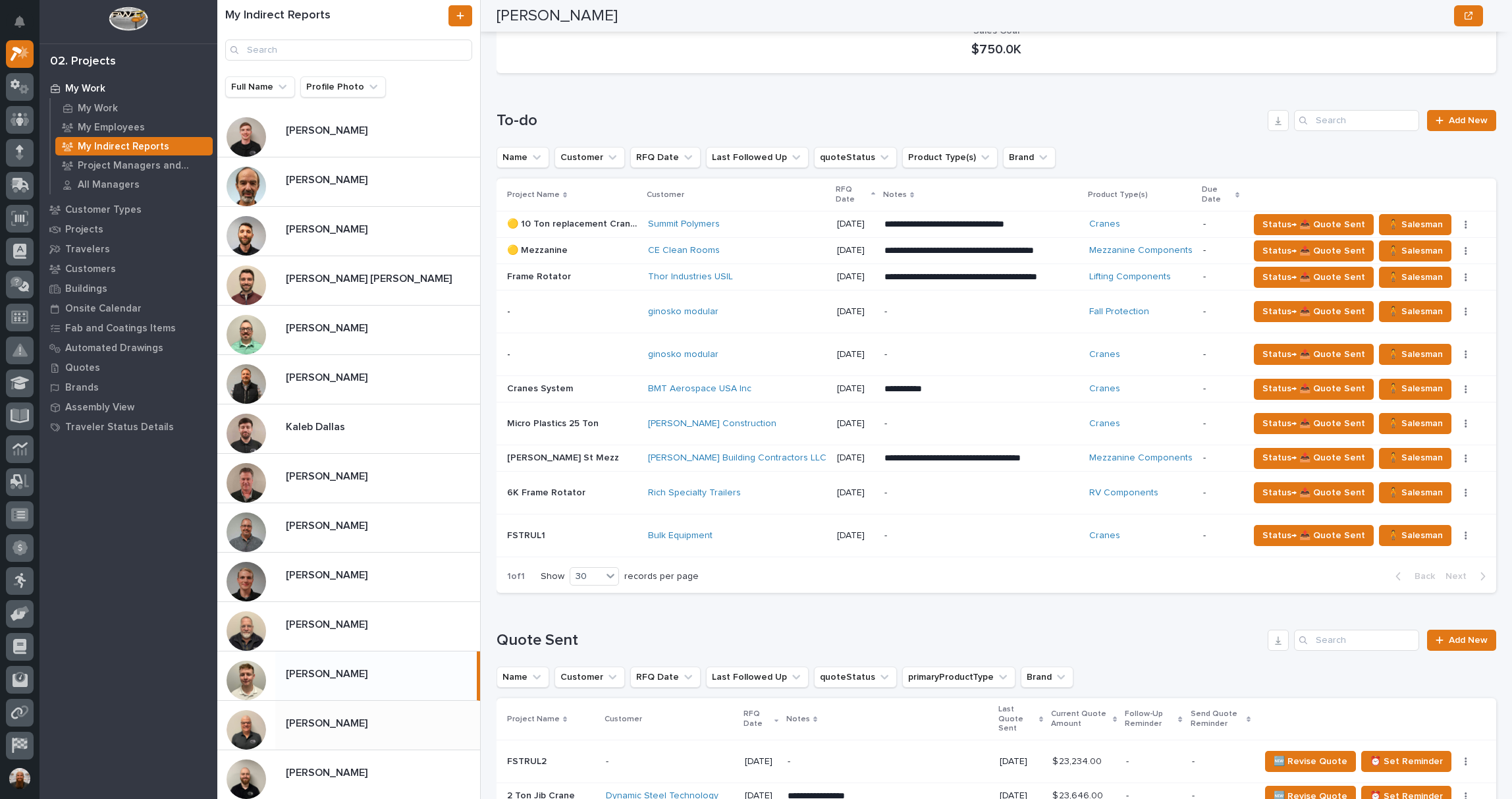
click at [339, 733] on div "[PERSON_NAME] [PERSON_NAME]" at bounding box center [377, 724] width 205 height 25
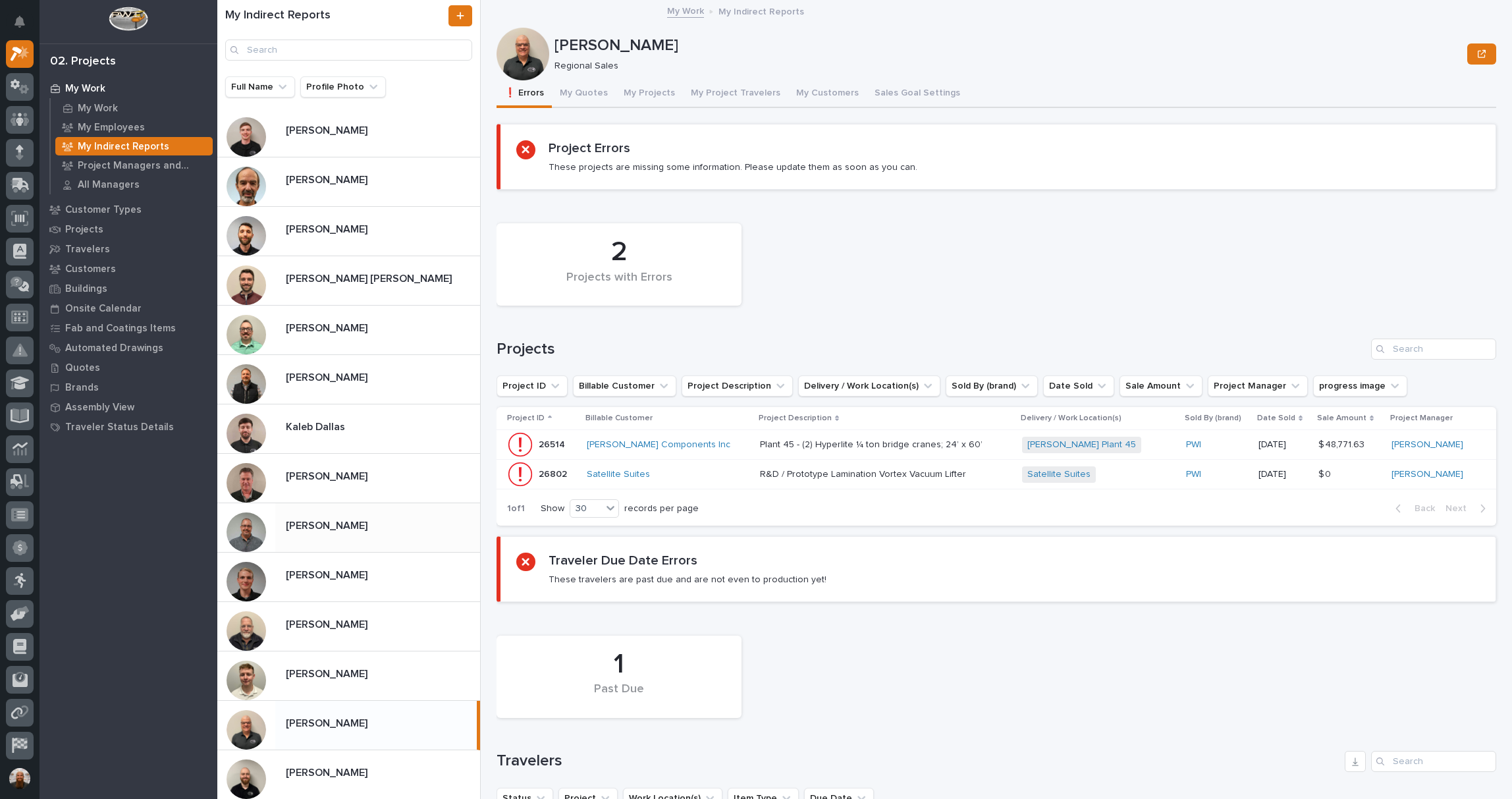
click at [368, 524] on p at bounding box center [380, 525] width 189 height 12
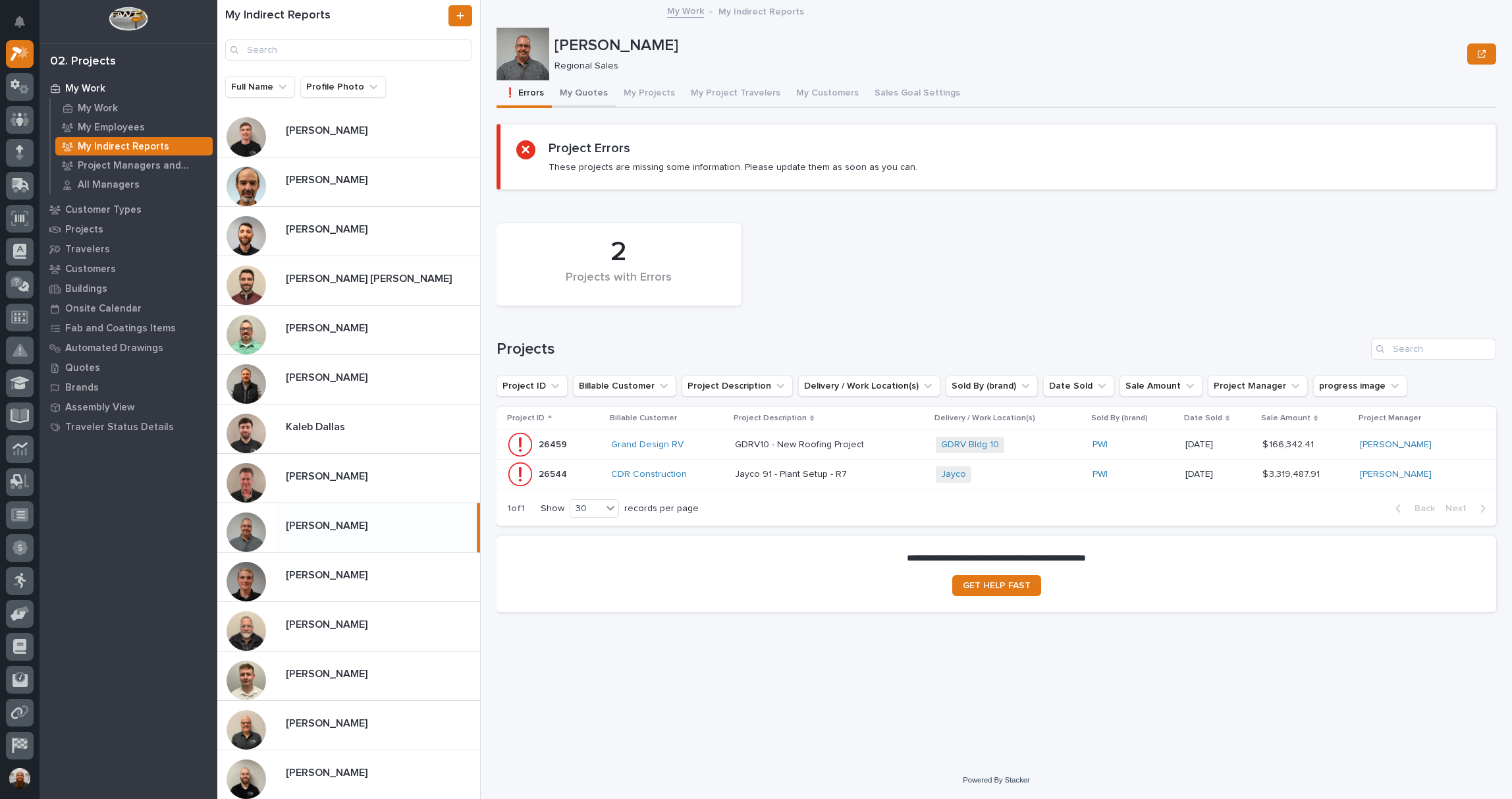
click at [593, 94] on button "My Quotes" at bounding box center [584, 94] width 64 height 28
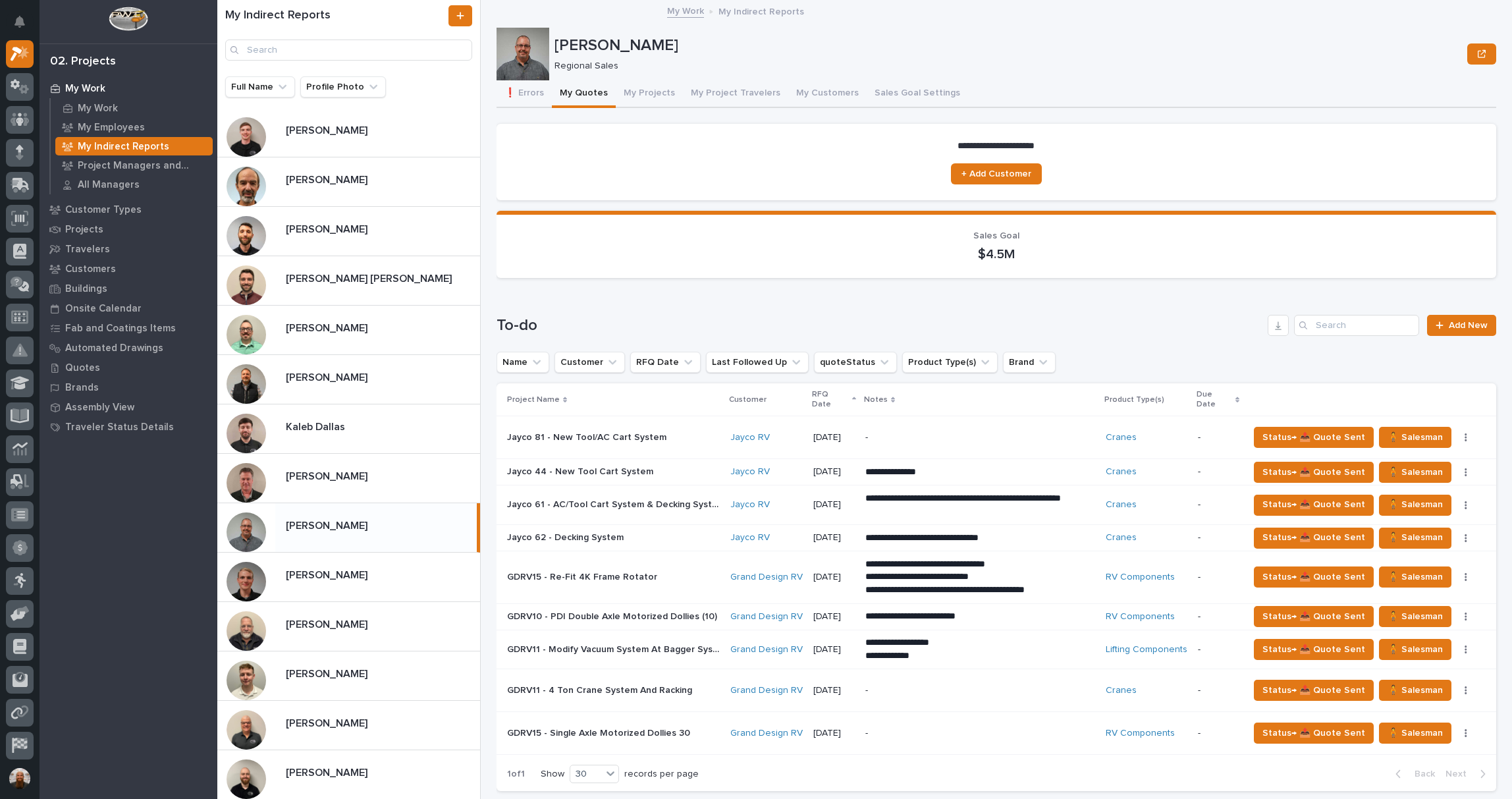
scroll to position [205, 0]
